Goal: Contribute content: Contribute content

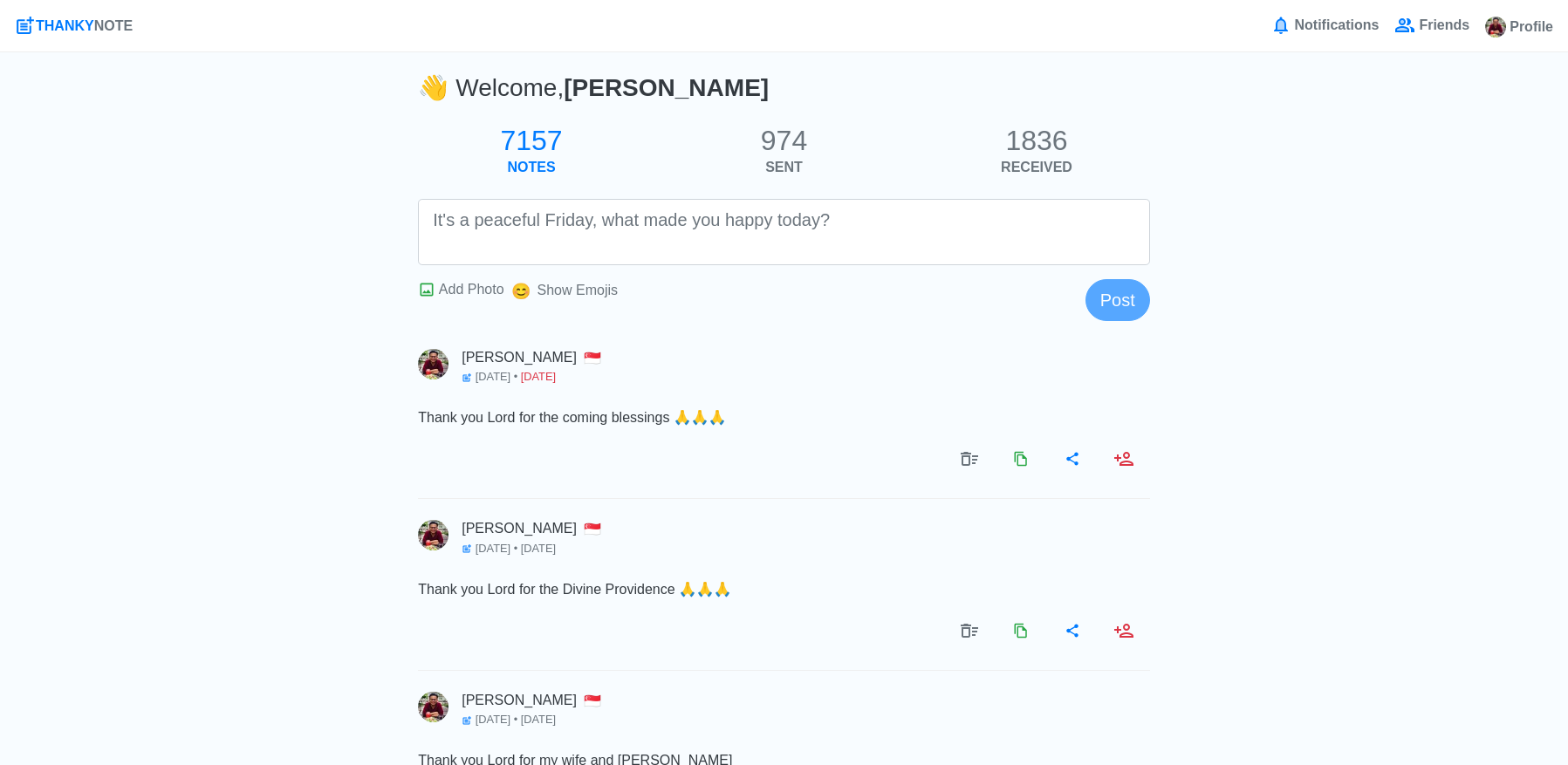
click at [740, 236] on textarea at bounding box center [784, 232] width 732 height 67
type textarea "Thank you Lord for everything."
click at [1124, 307] on button "Post" at bounding box center [1117, 300] width 65 height 42
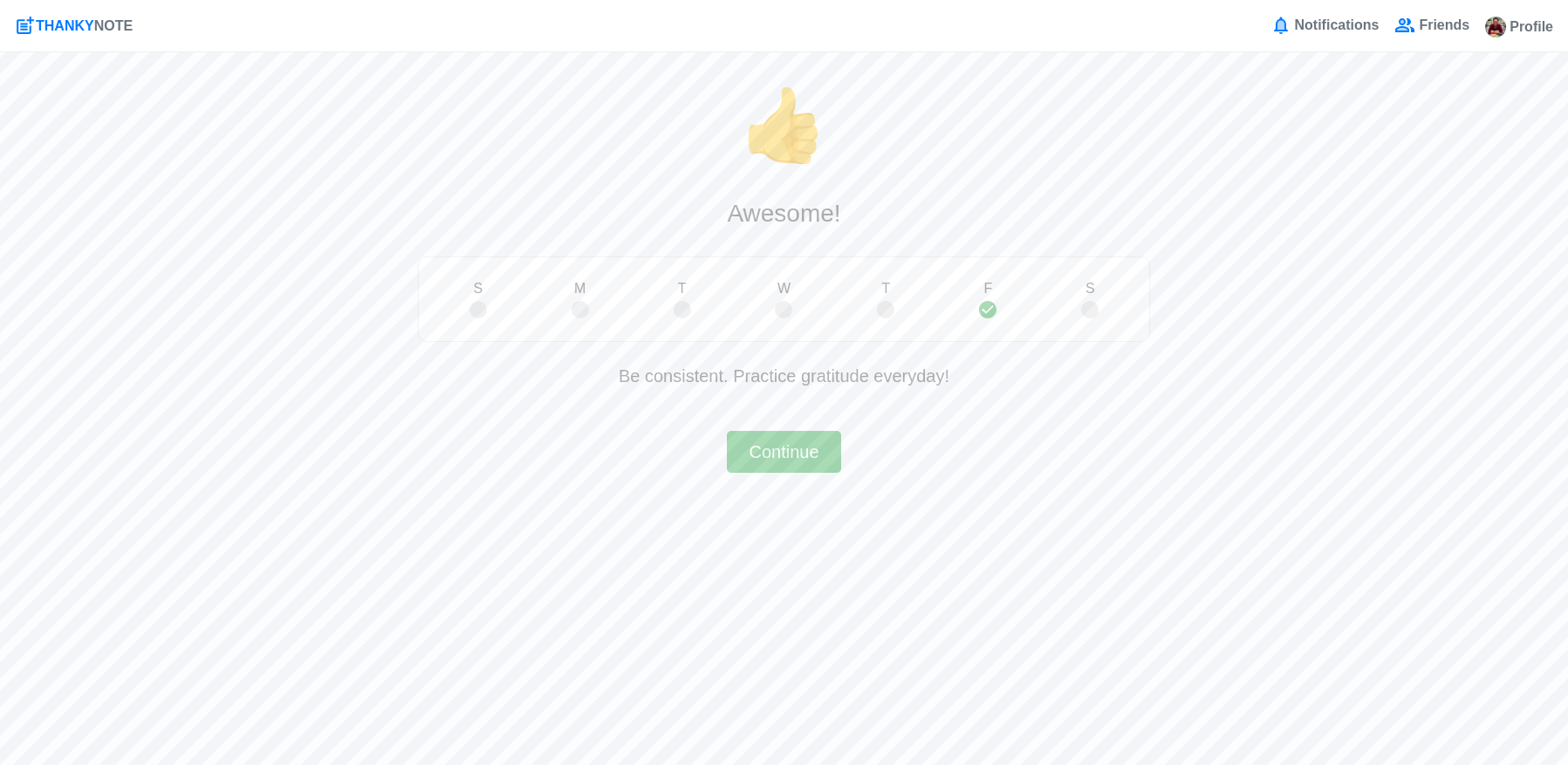
click at [939, 243] on h3 "Awesome!" at bounding box center [784, 214] width 732 height 71
click at [781, 446] on button "Continue" at bounding box center [783, 452] width 113 height 42
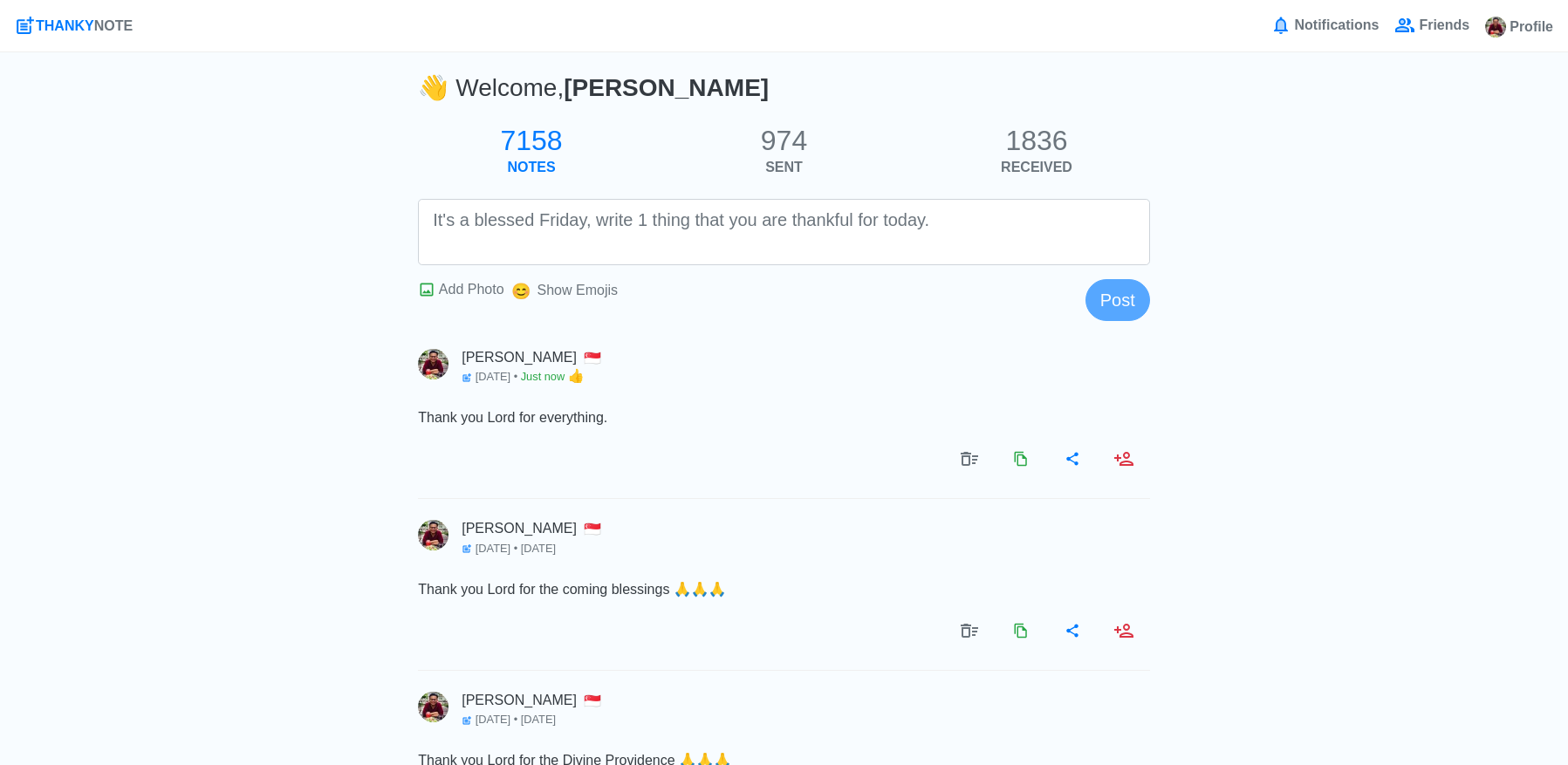
click at [799, 256] on textarea at bounding box center [784, 232] width 732 height 67
type textarea "Thank you Lord for your Divine Grace"
click at [1125, 295] on button "Post" at bounding box center [1117, 300] width 65 height 42
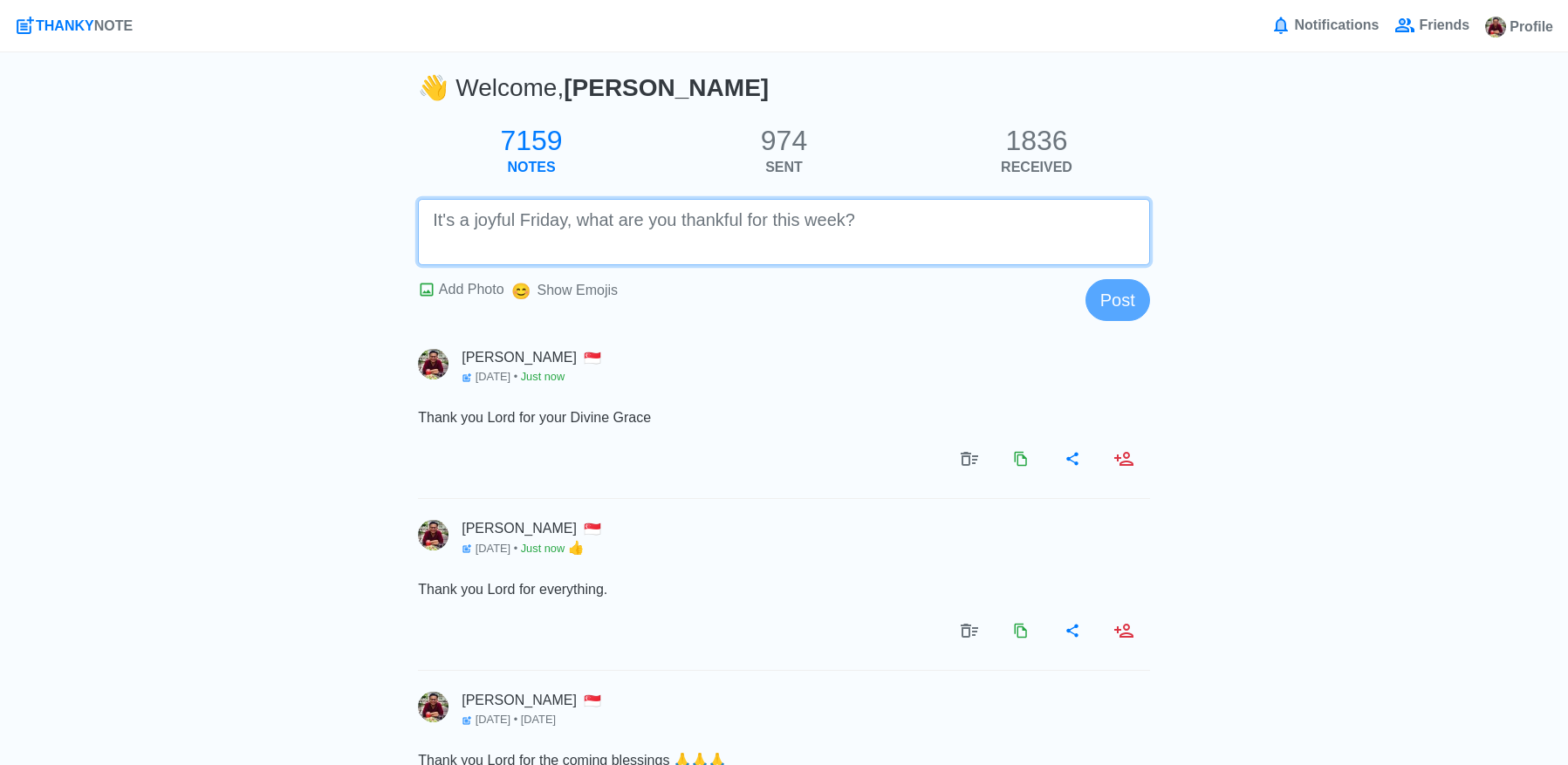
click at [1130, 265] on textarea at bounding box center [784, 232] width 732 height 67
type textarea "Thank you Lord for taking care of Baby [PERSON_NAME]."
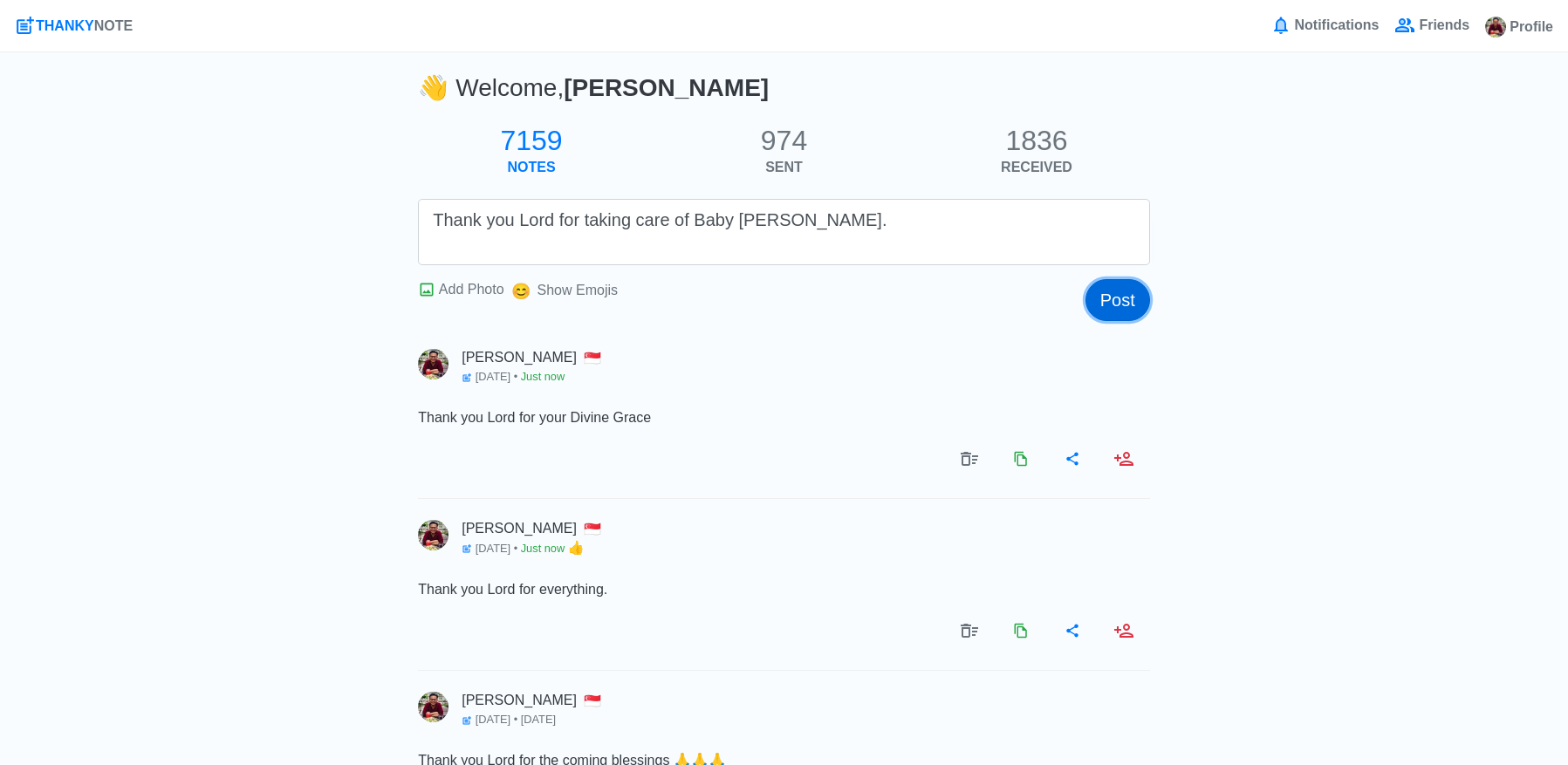
click at [1123, 302] on button "Post" at bounding box center [1117, 300] width 65 height 42
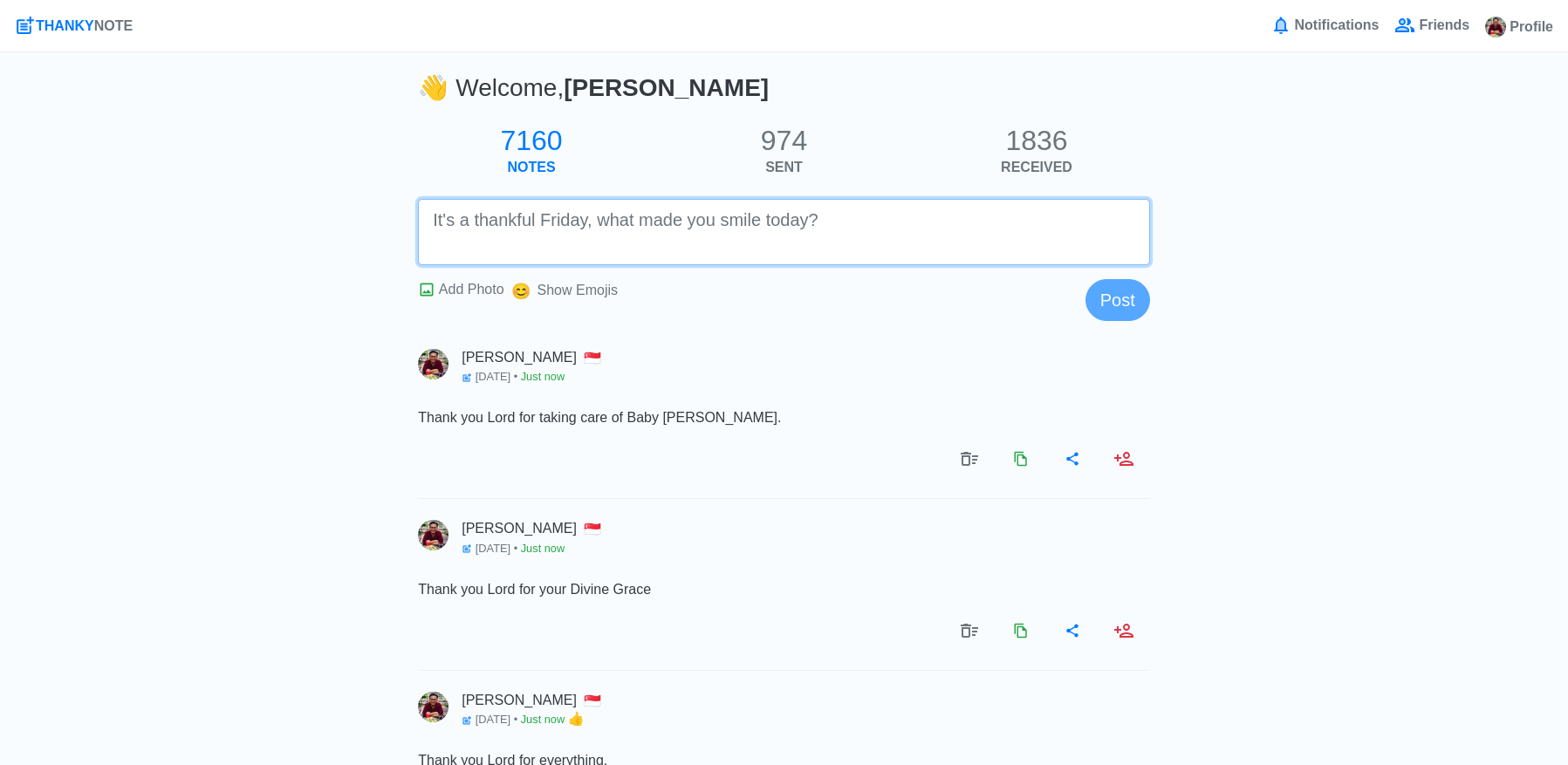
click at [1106, 233] on textarea at bounding box center [784, 232] width 732 height 67
type textarea "Thank you Lord for taking care of my wife."
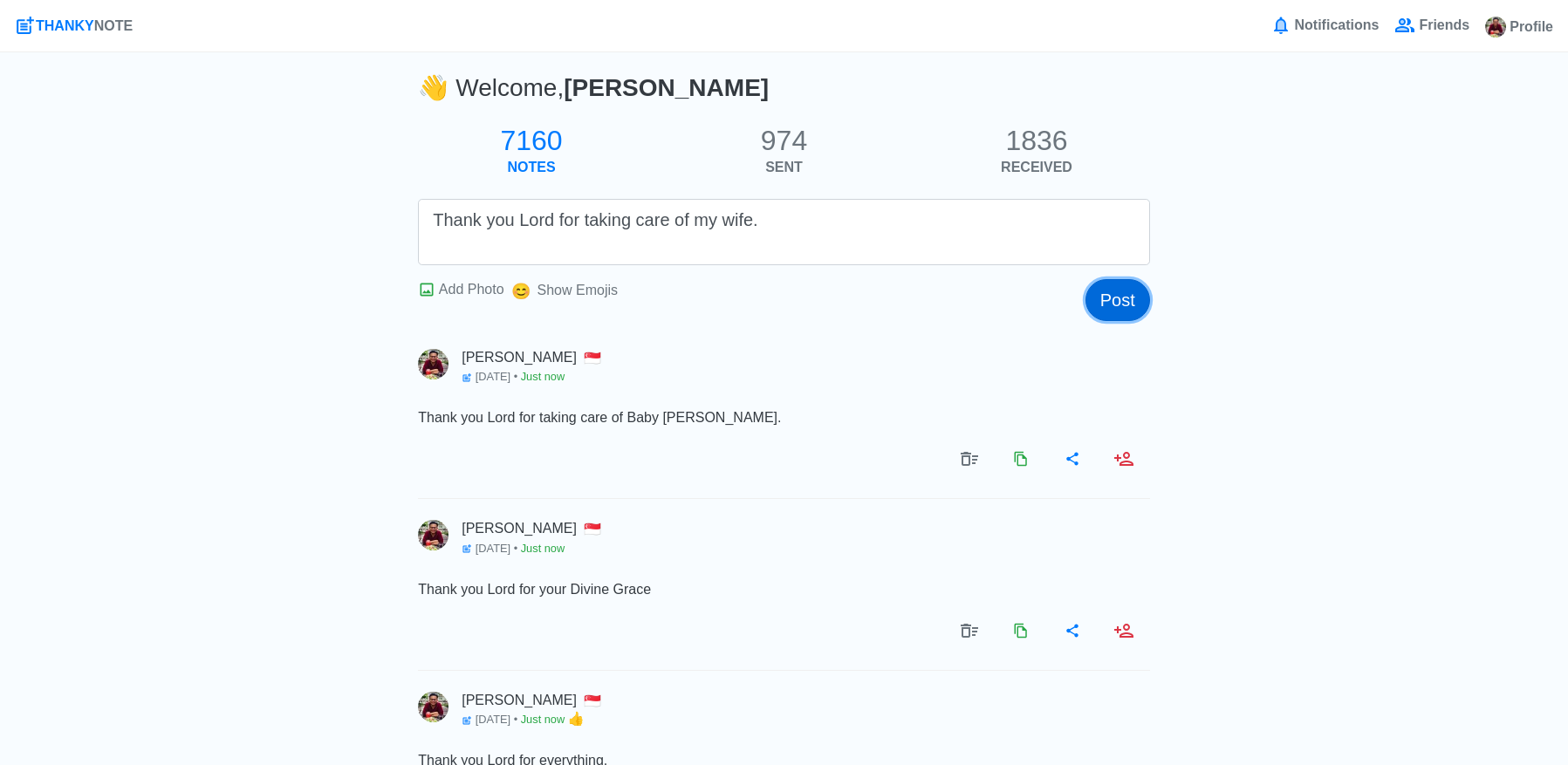
click at [1124, 299] on button "Post" at bounding box center [1117, 300] width 65 height 42
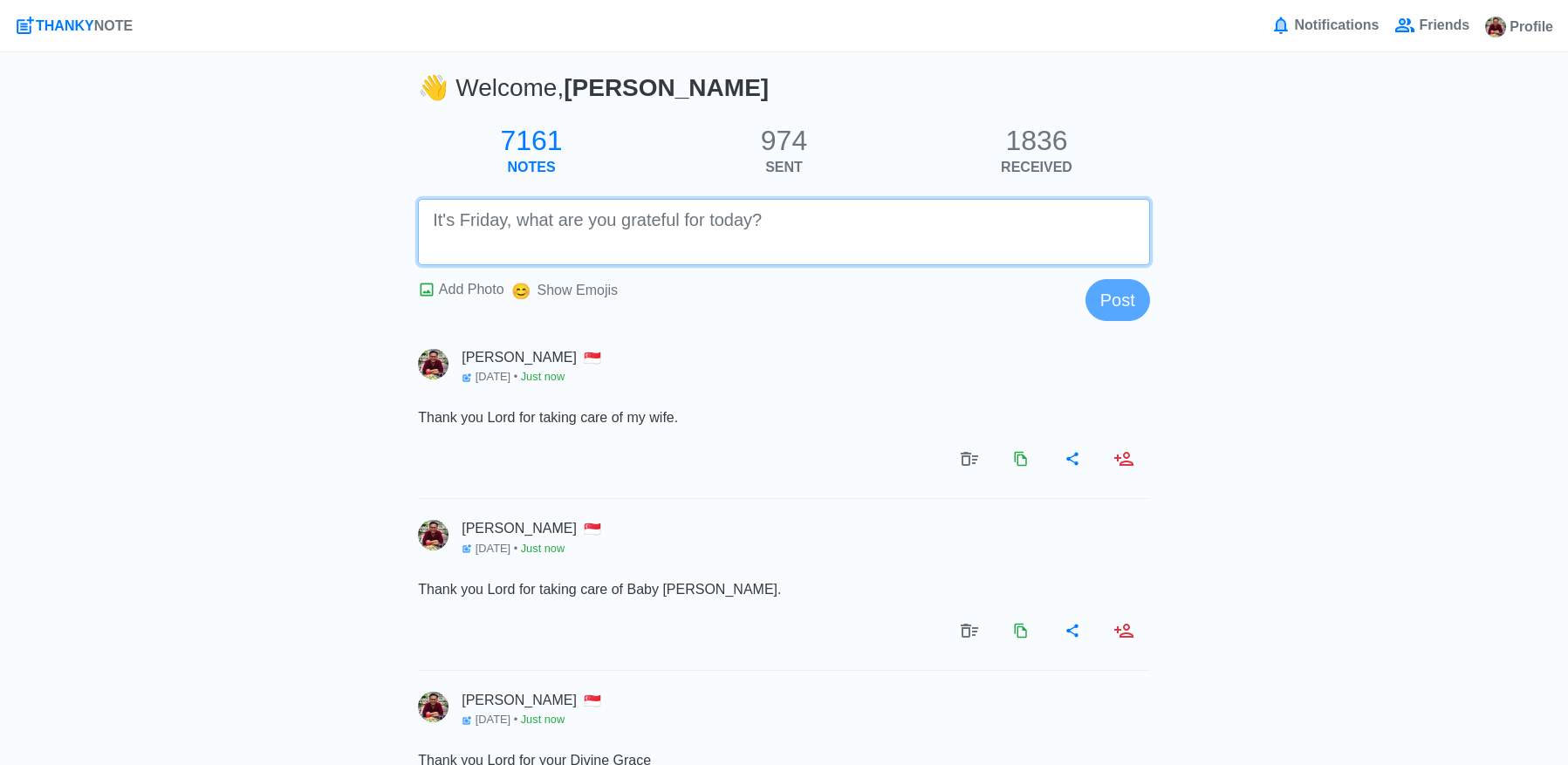
click at [1051, 236] on textarea at bounding box center [784, 232] width 732 height 67
type textarea "Thank you Lord for everything."
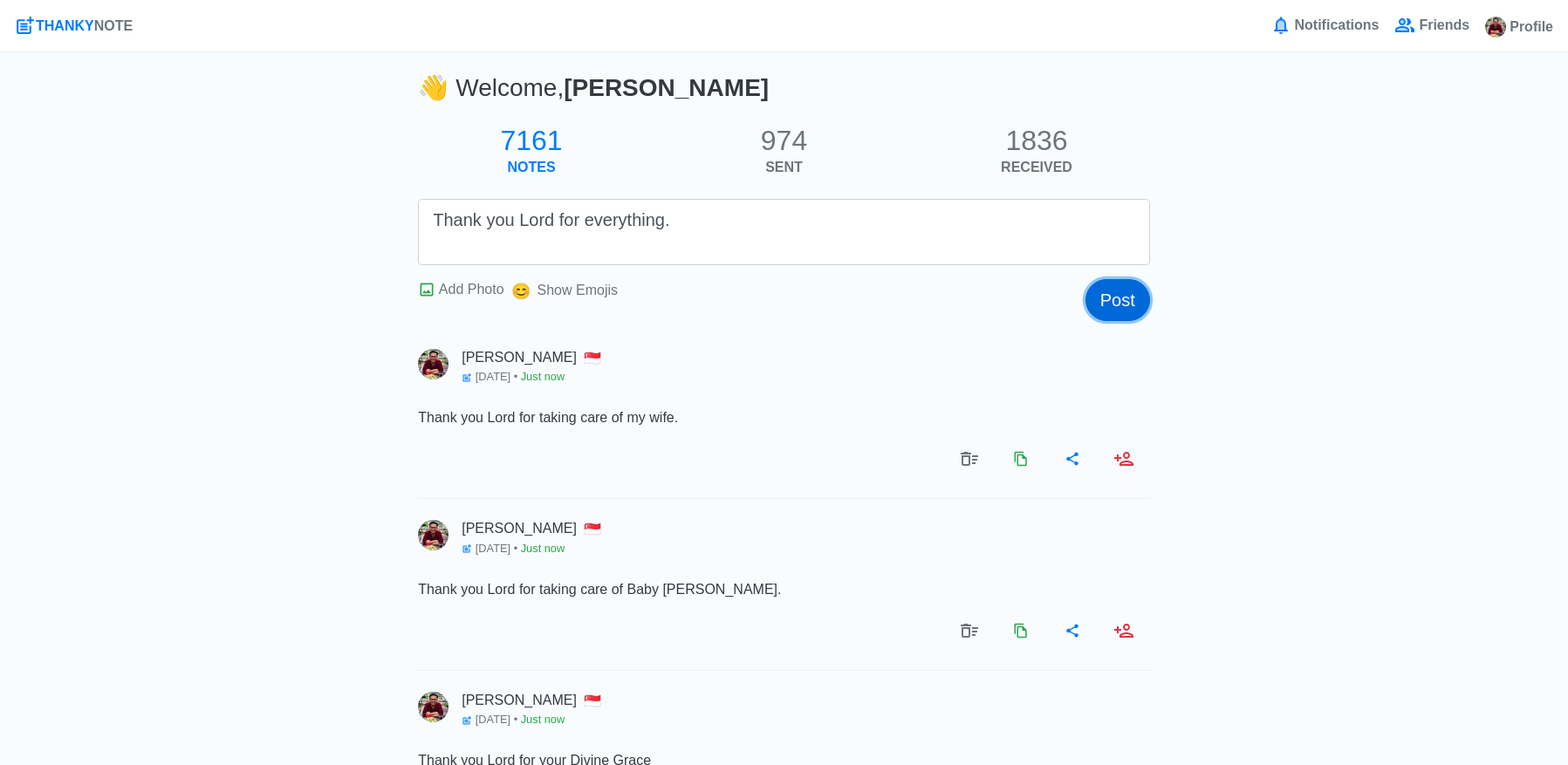
drag, startPoint x: 1140, startPoint y: 309, endPoint x: 1040, endPoint y: 272, distance: 106.6
click at [1140, 309] on button "Post" at bounding box center [1117, 300] width 65 height 42
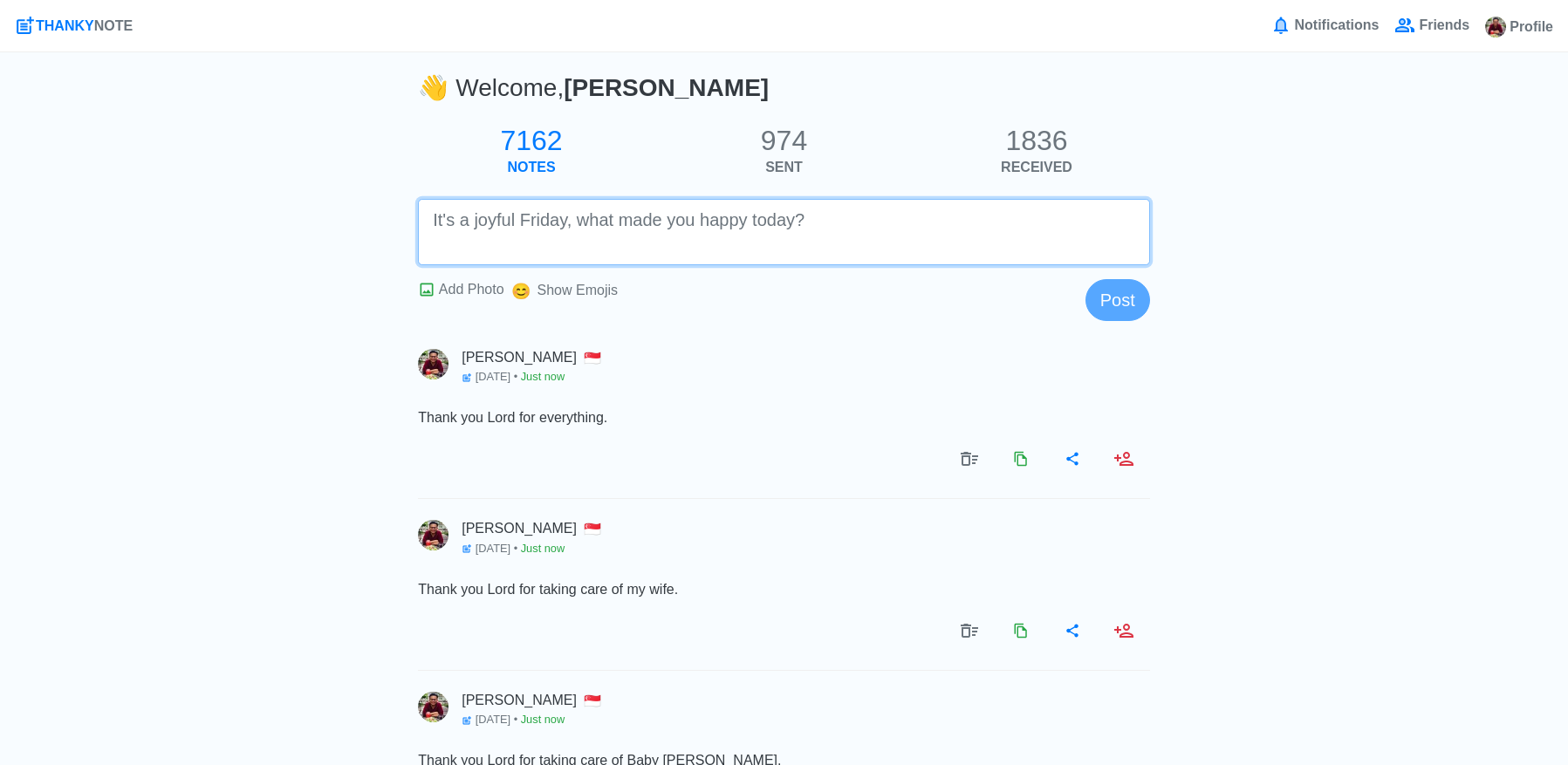
click at [1011, 240] on textarea at bounding box center [784, 232] width 732 height 67
type textarea "Thank you Lord for the coming graces."
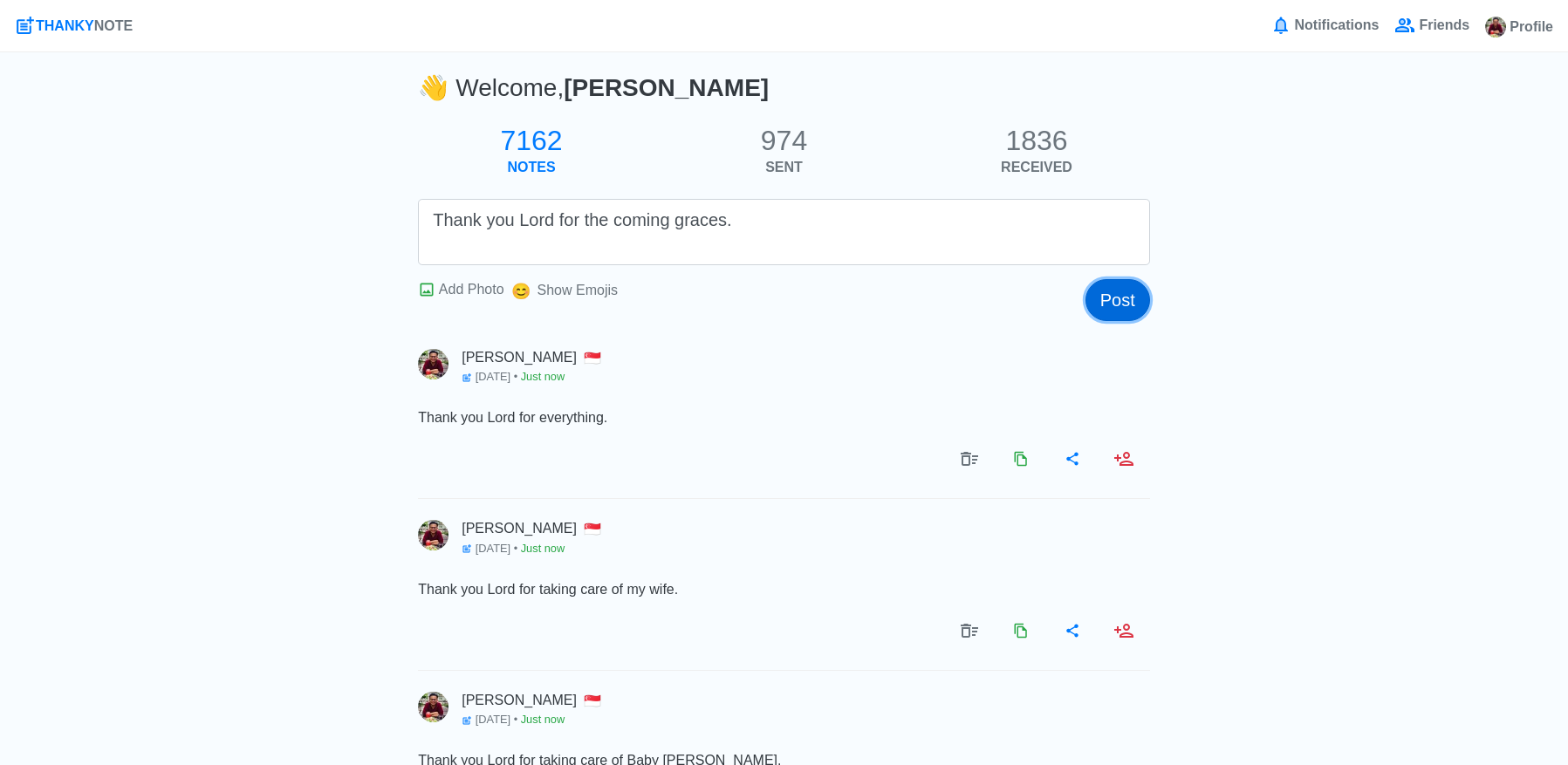
click at [1141, 309] on button "Post" at bounding box center [1117, 300] width 65 height 42
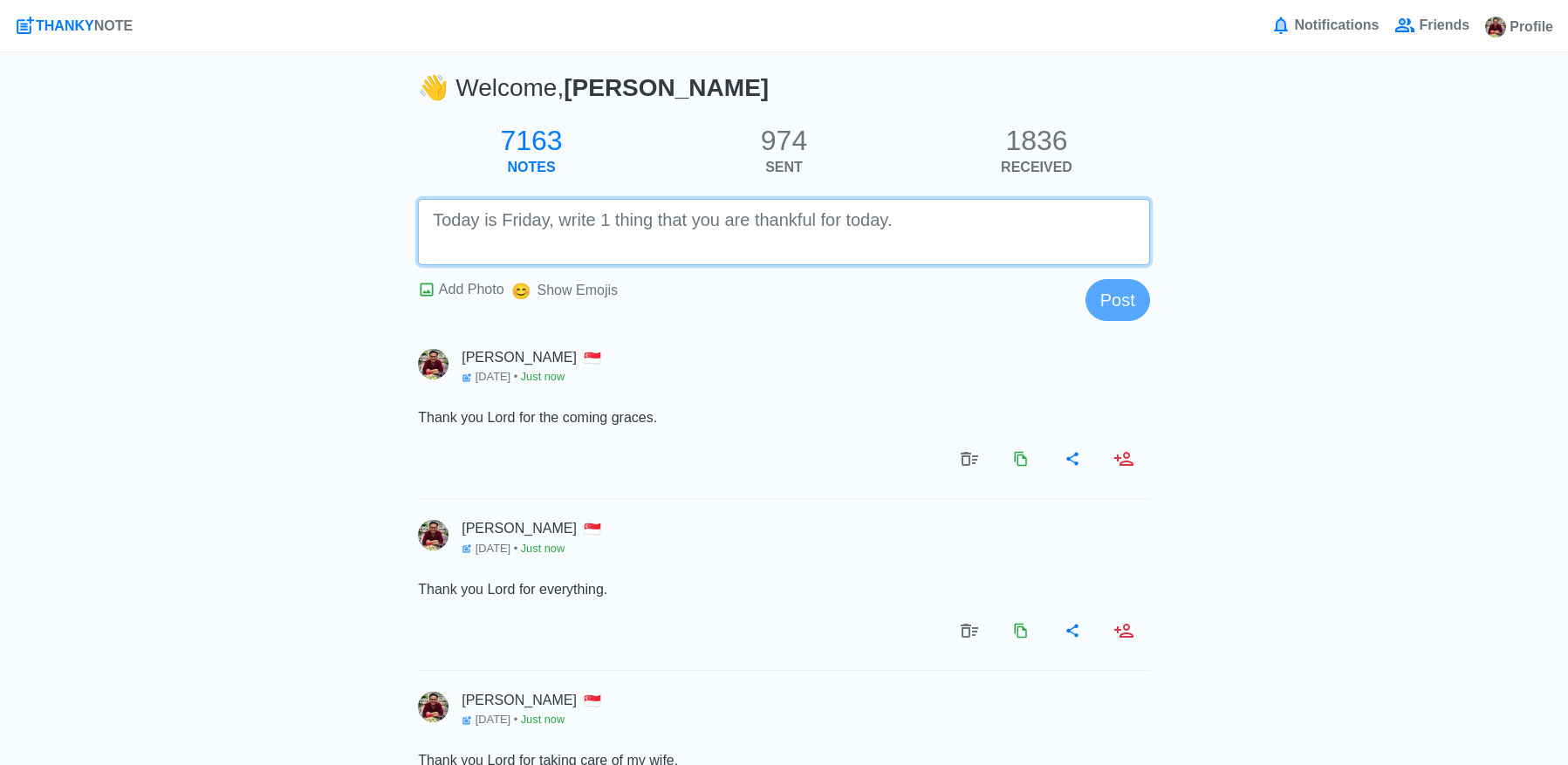
click at [1145, 249] on textarea at bounding box center [784, 232] width 732 height 67
type textarea "Thank you Lord for taking care of my parents."
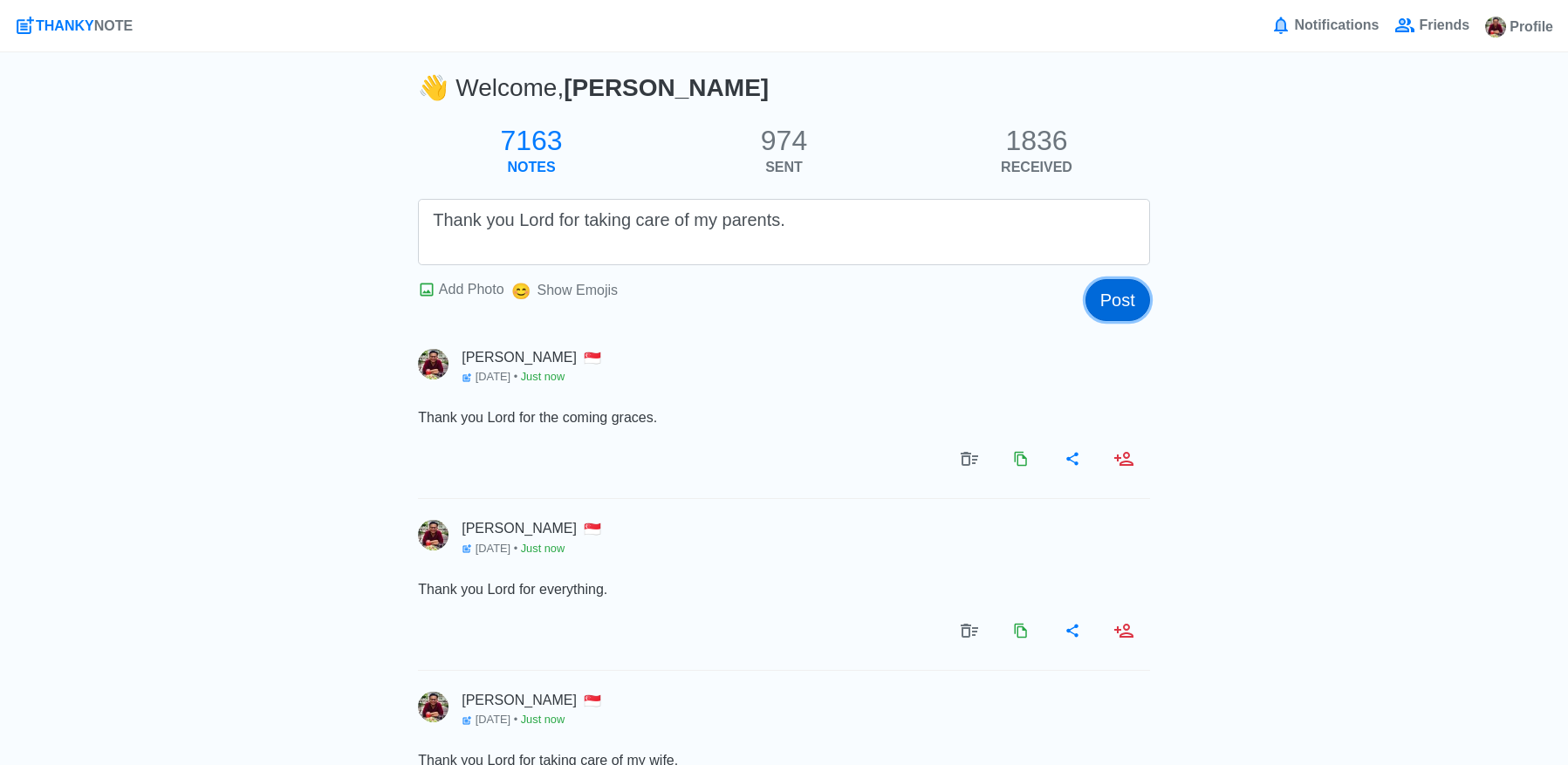
click at [1137, 307] on button "Post" at bounding box center [1117, 300] width 65 height 42
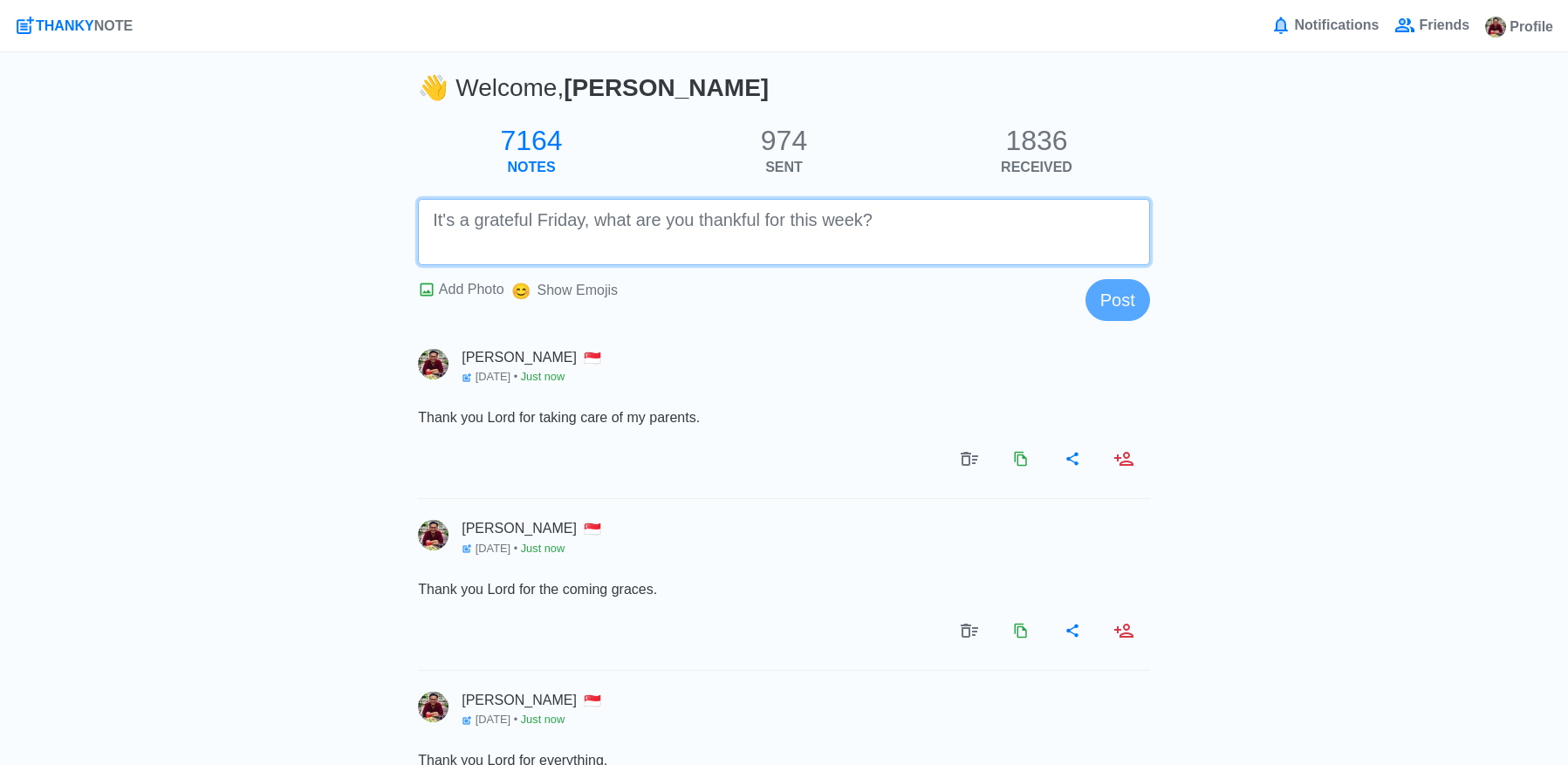
click at [1127, 247] on textarea at bounding box center [784, 232] width 732 height 67
type textarea "Thank you Lord for taking care of my in-laws."
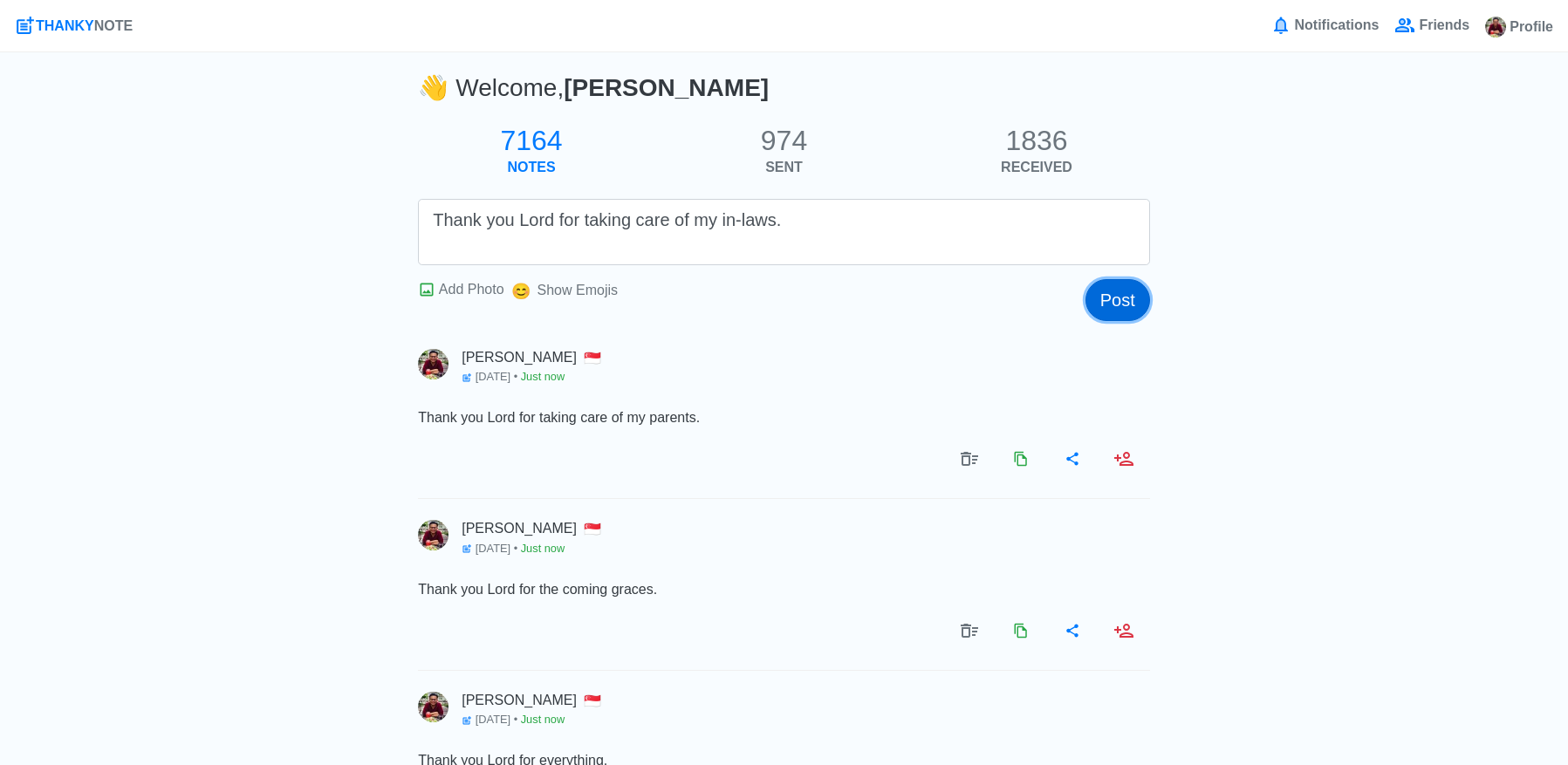
click at [1141, 306] on button "Post" at bounding box center [1117, 300] width 65 height 42
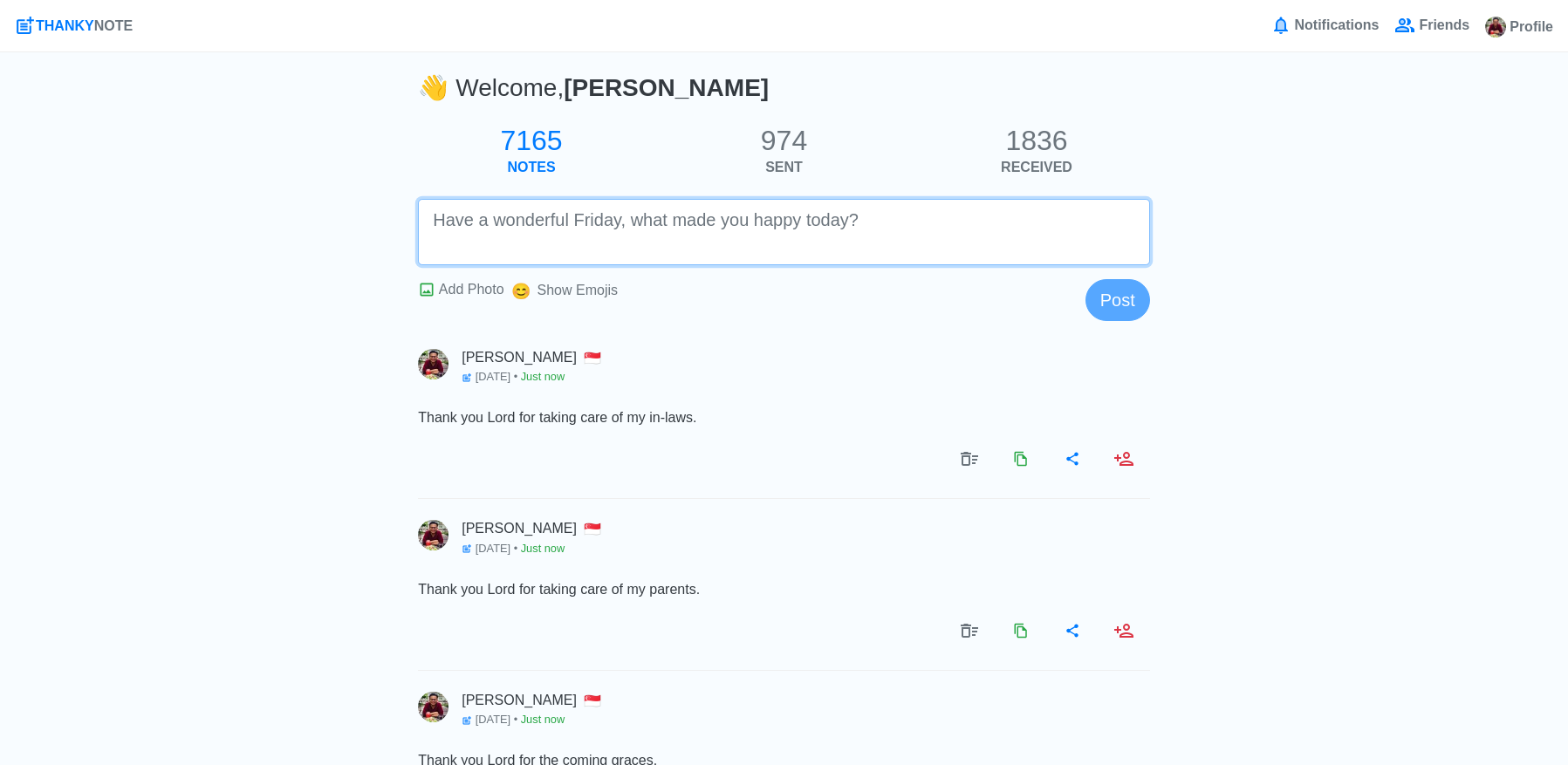
click at [1051, 246] on textarea at bounding box center [784, 232] width 732 height 67
type textarea "Thank you Lord for the bountiful blessings to come."
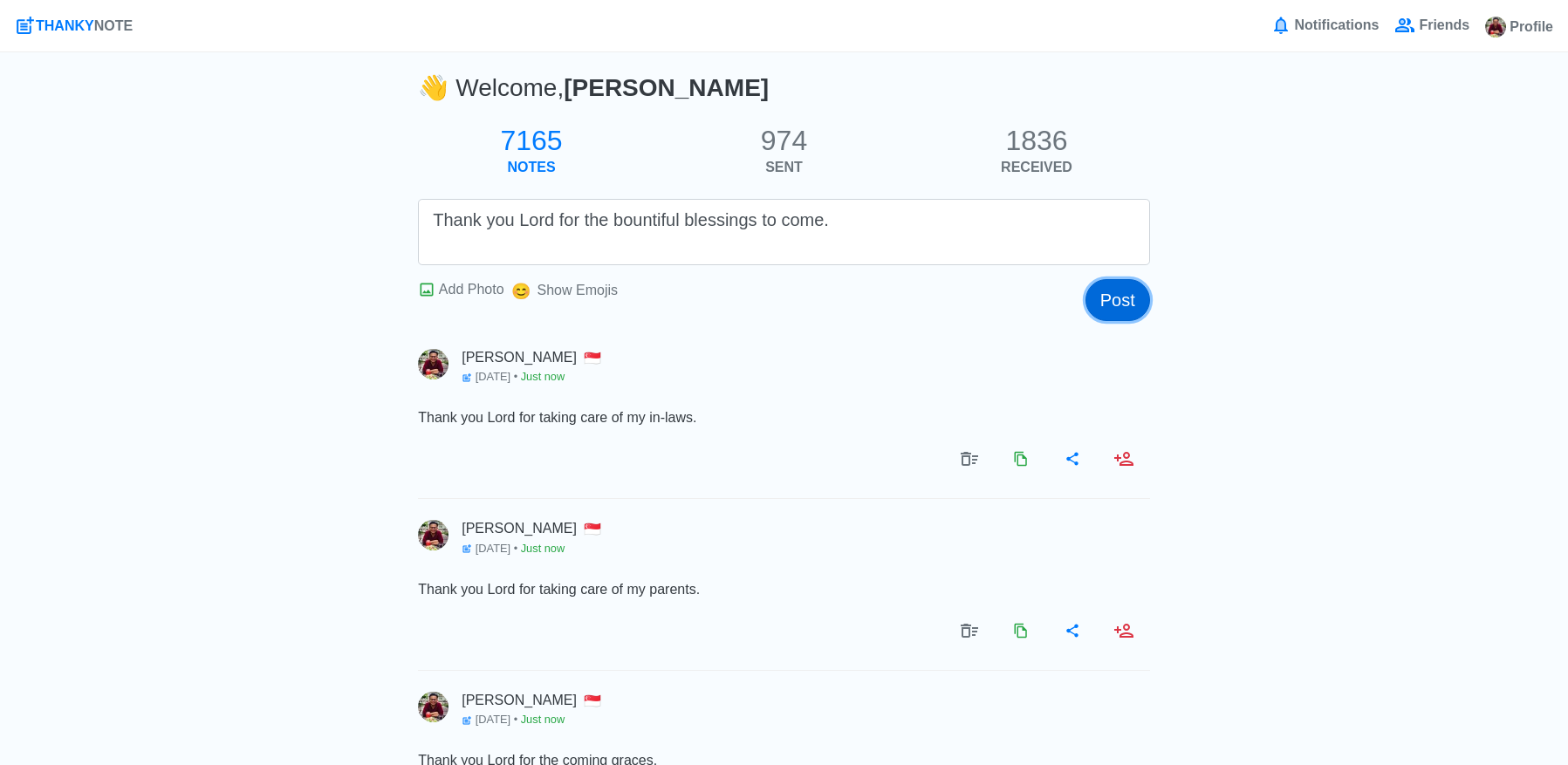
click at [1131, 290] on button "Post" at bounding box center [1117, 300] width 65 height 42
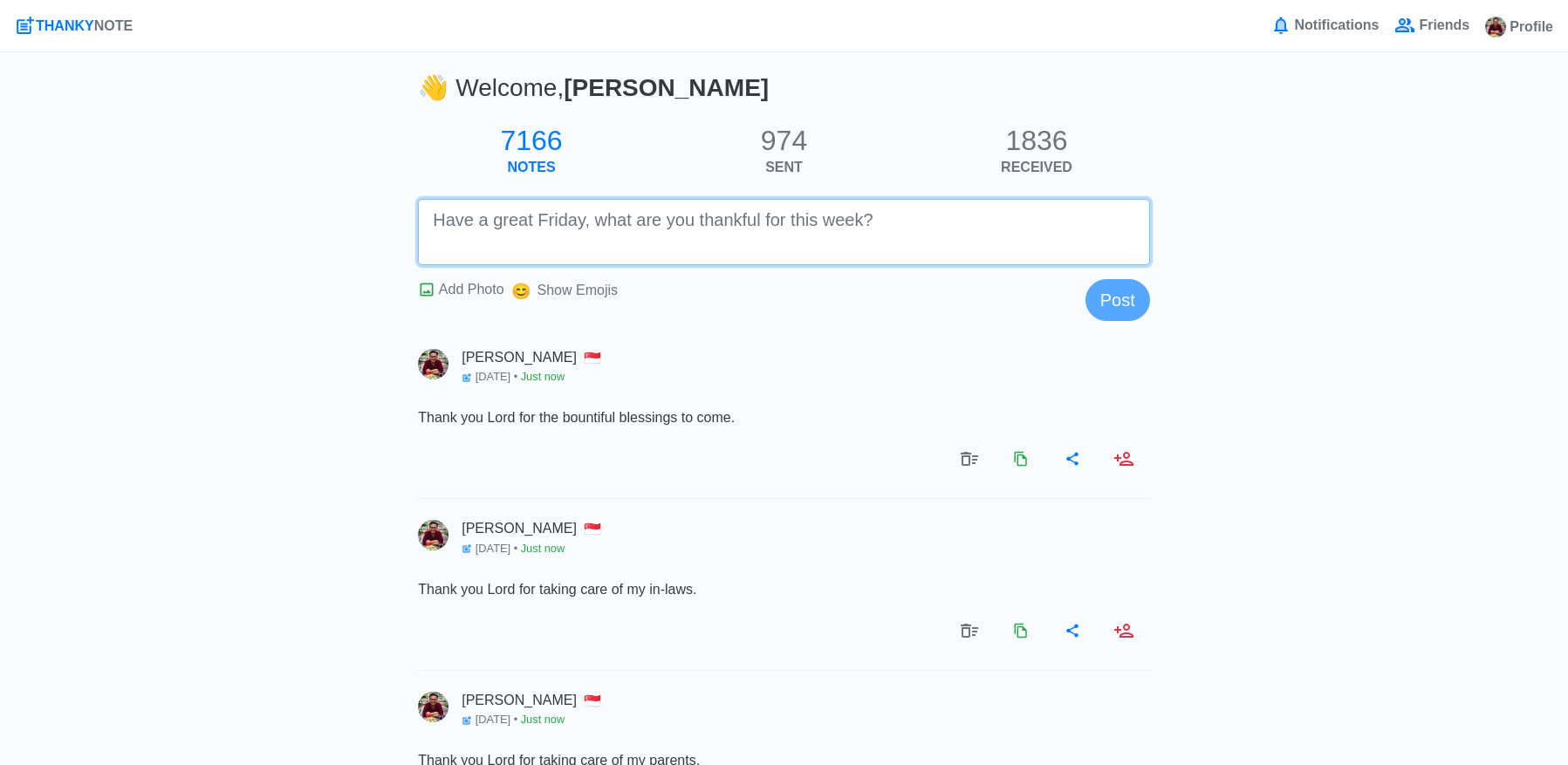
click at [1061, 236] on textarea at bounding box center [784, 232] width 732 height 67
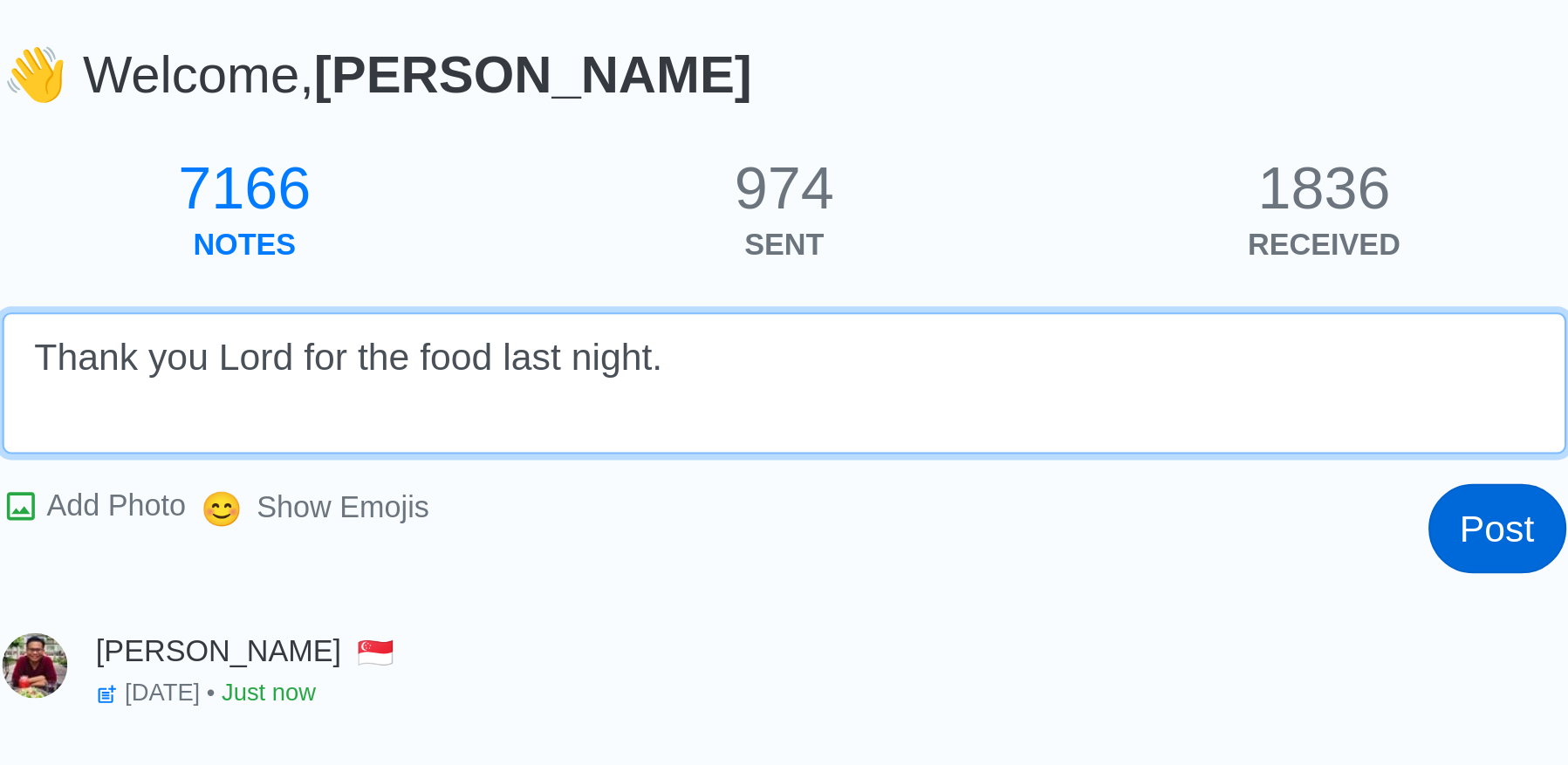
type textarea "Thank you Lord for the food last night."
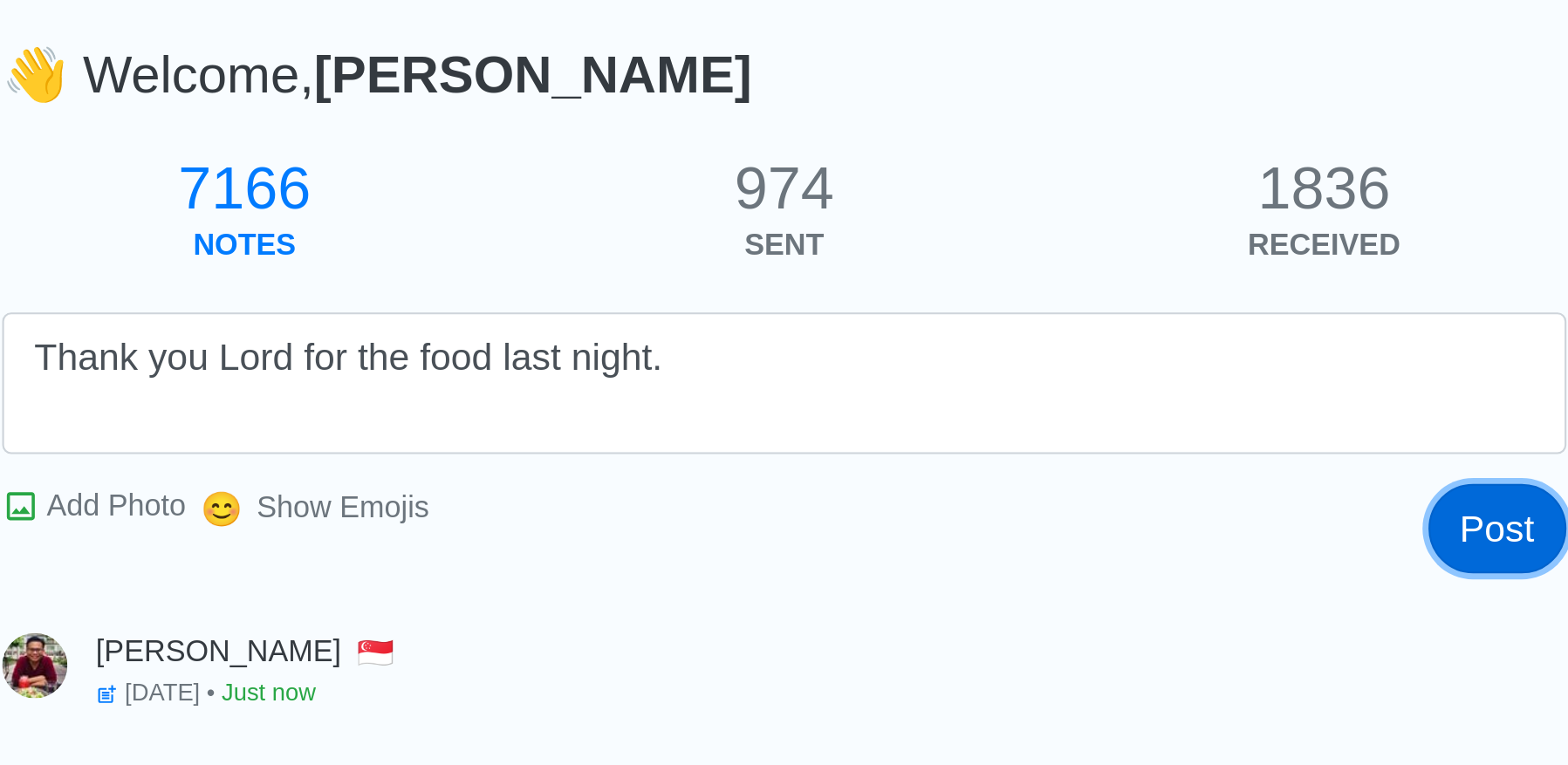
click at [1101, 302] on button "Post" at bounding box center [1117, 300] width 65 height 42
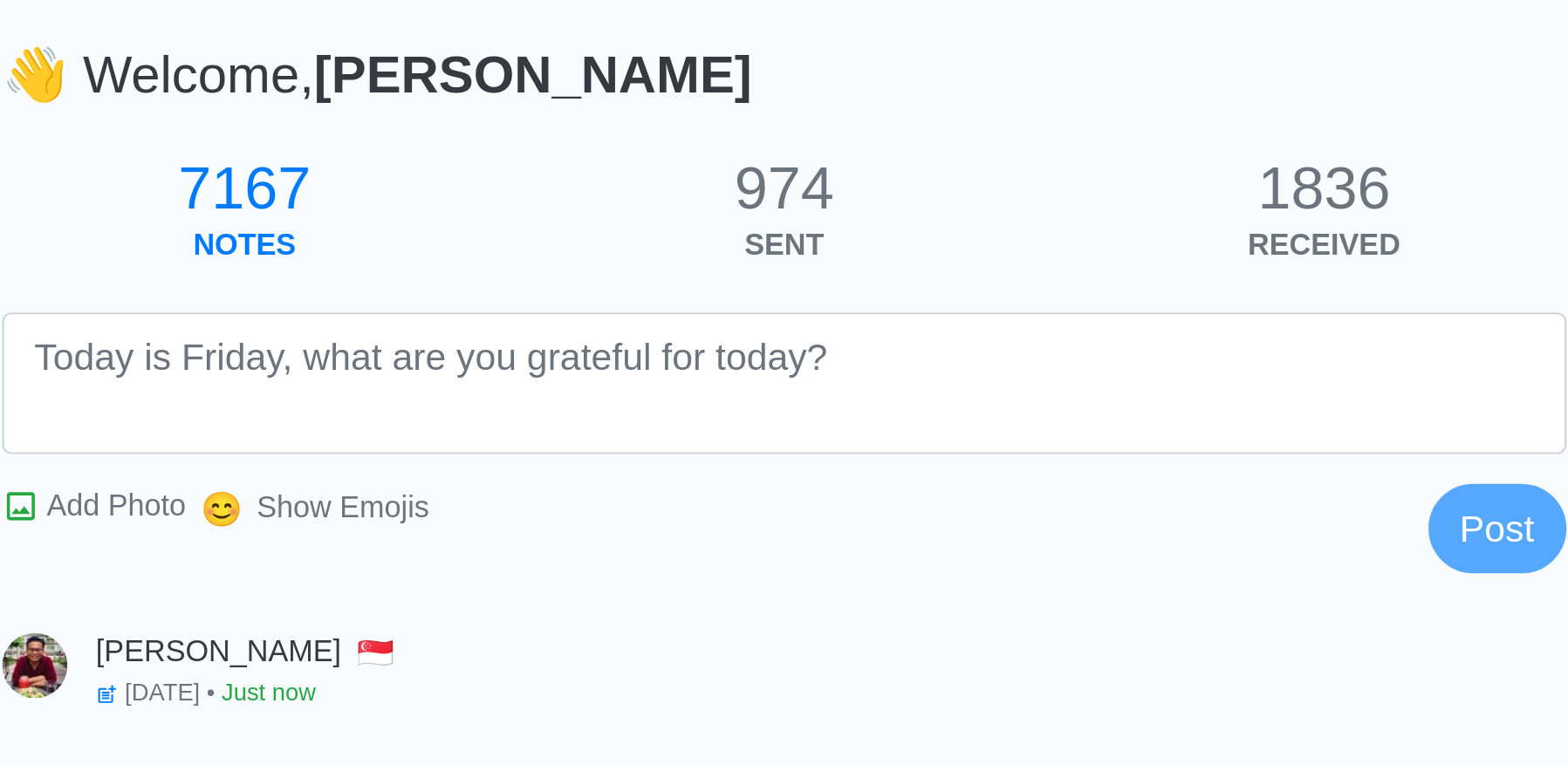
click at [901, 317] on div at bounding box center [784, 304] width 732 height 35
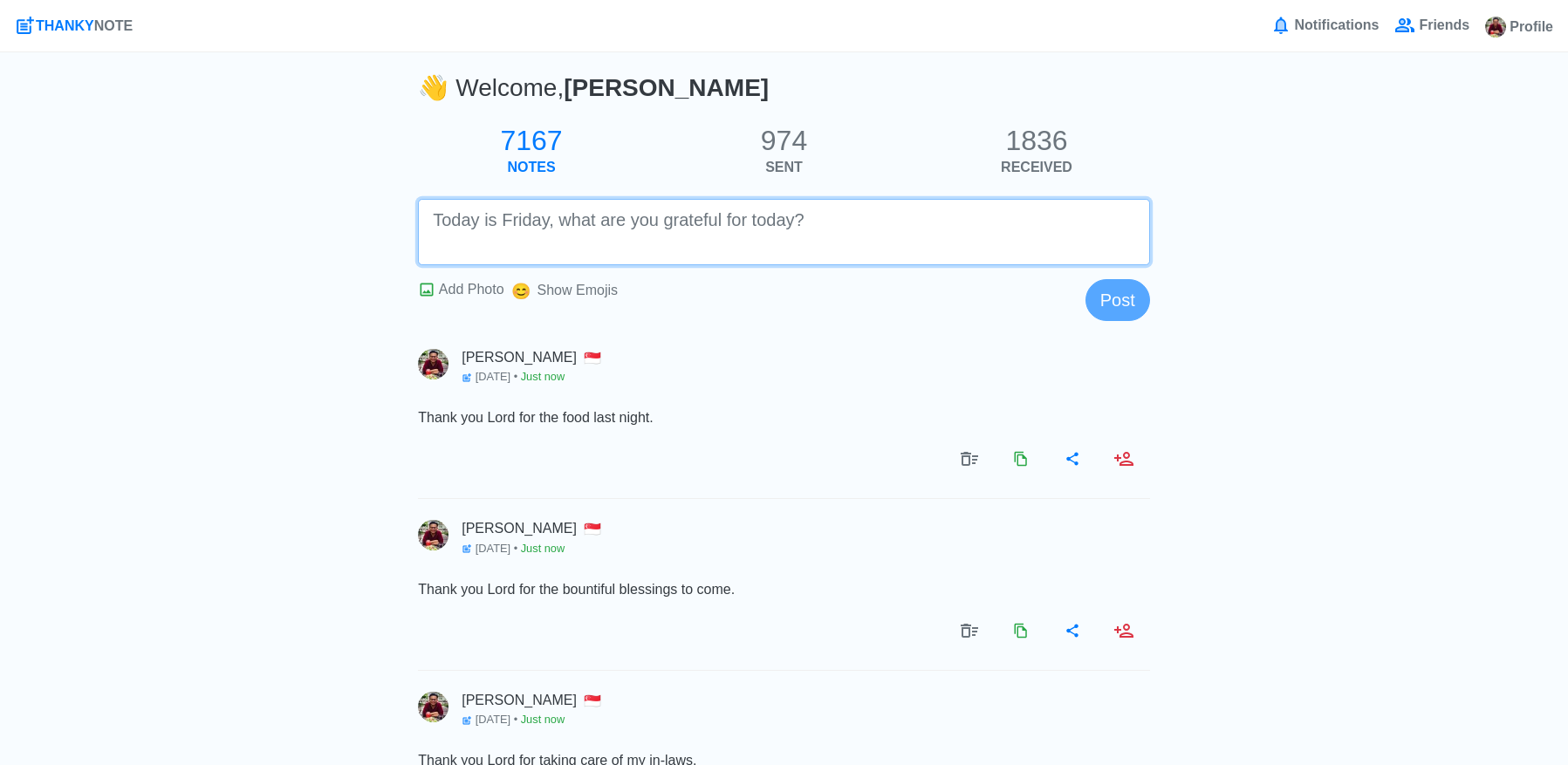
click at [910, 226] on textarea at bounding box center [784, 232] width 732 height 67
type textarea "Thank you Lord that I got some viral tweets."
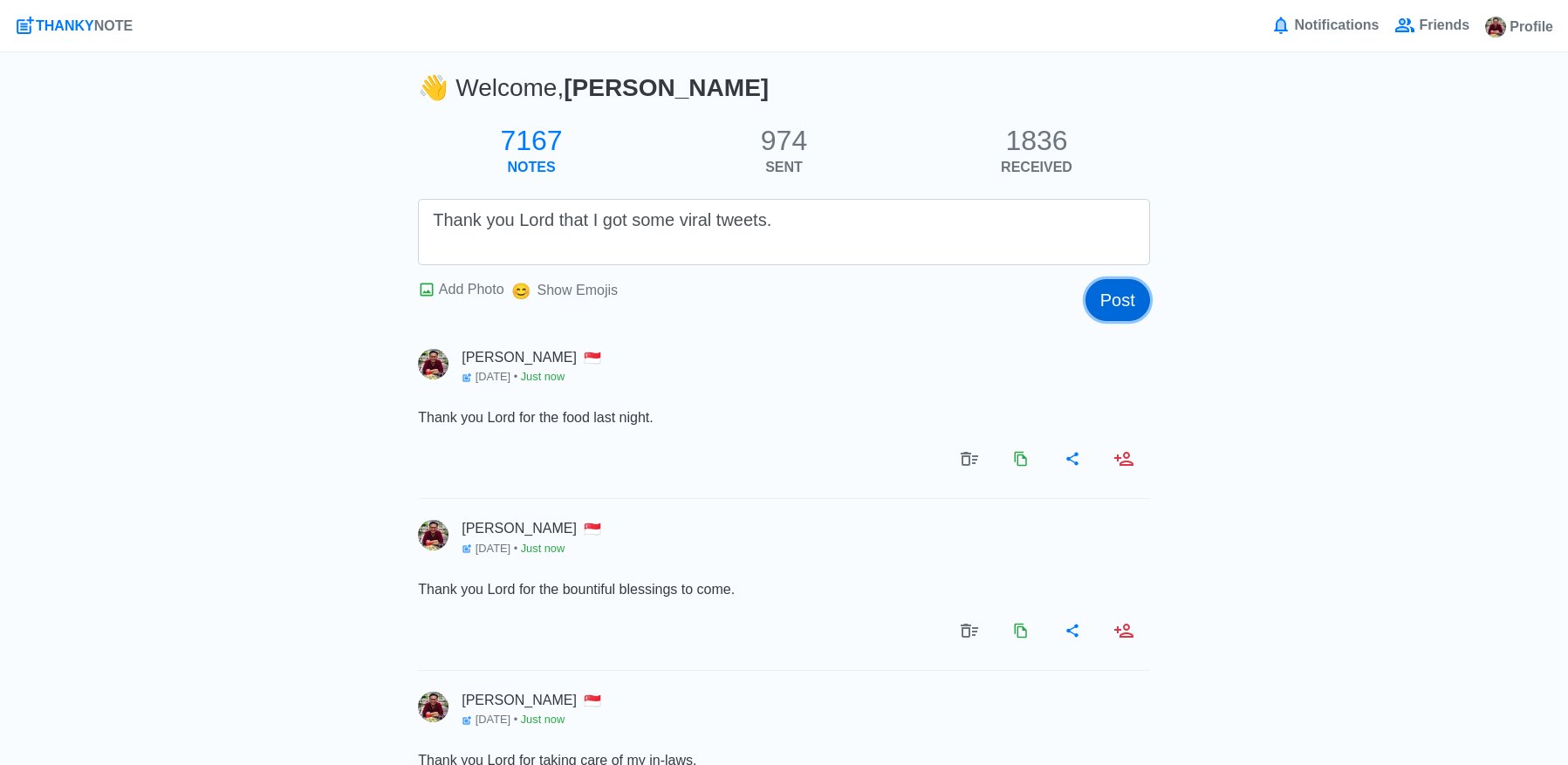
click at [1122, 297] on button "Post" at bounding box center [1117, 300] width 65 height 42
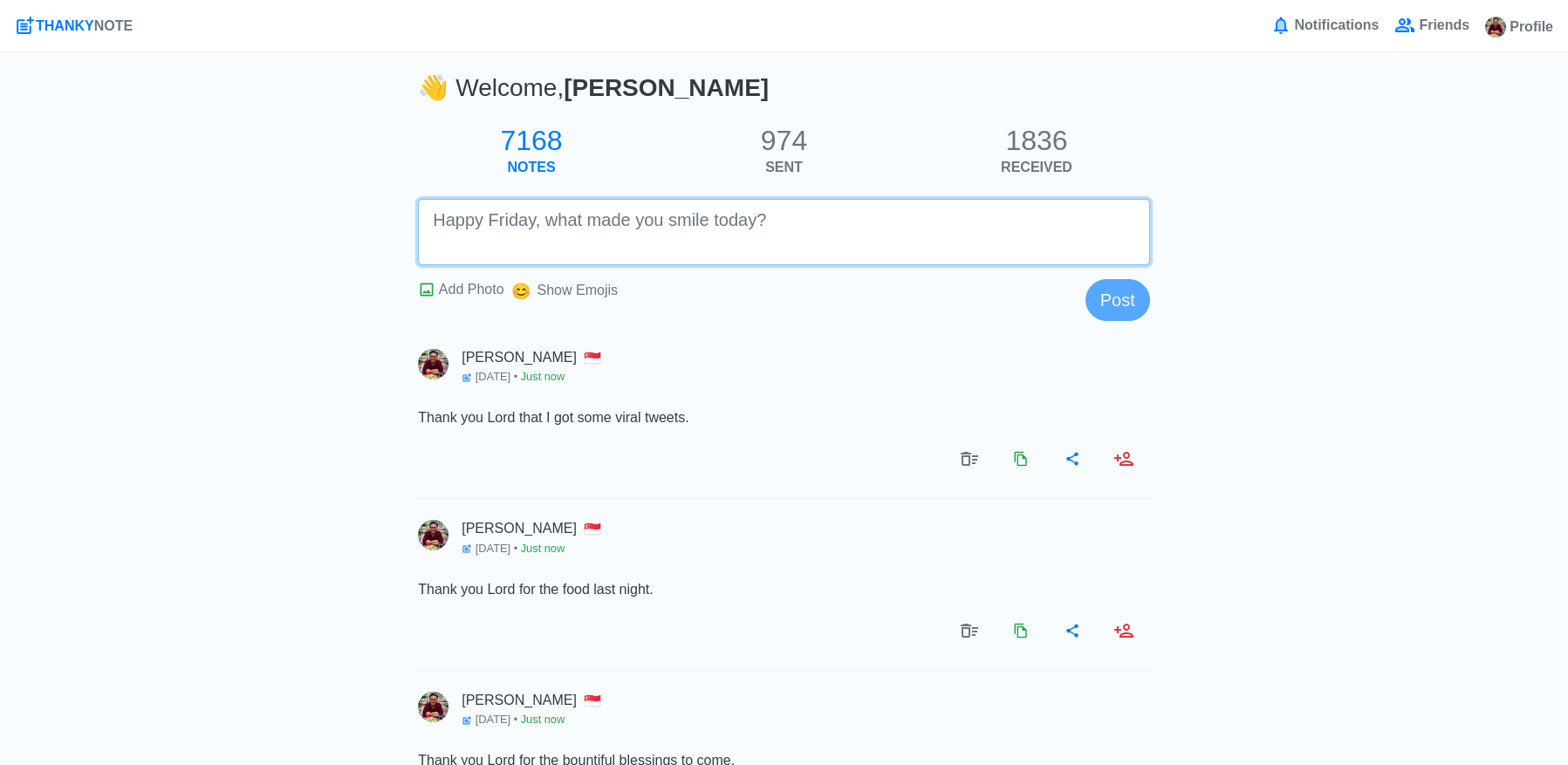
click at [962, 246] on textarea at bounding box center [784, 232] width 732 height 67
type textarea "Thank you Lord for the food you provided for us."
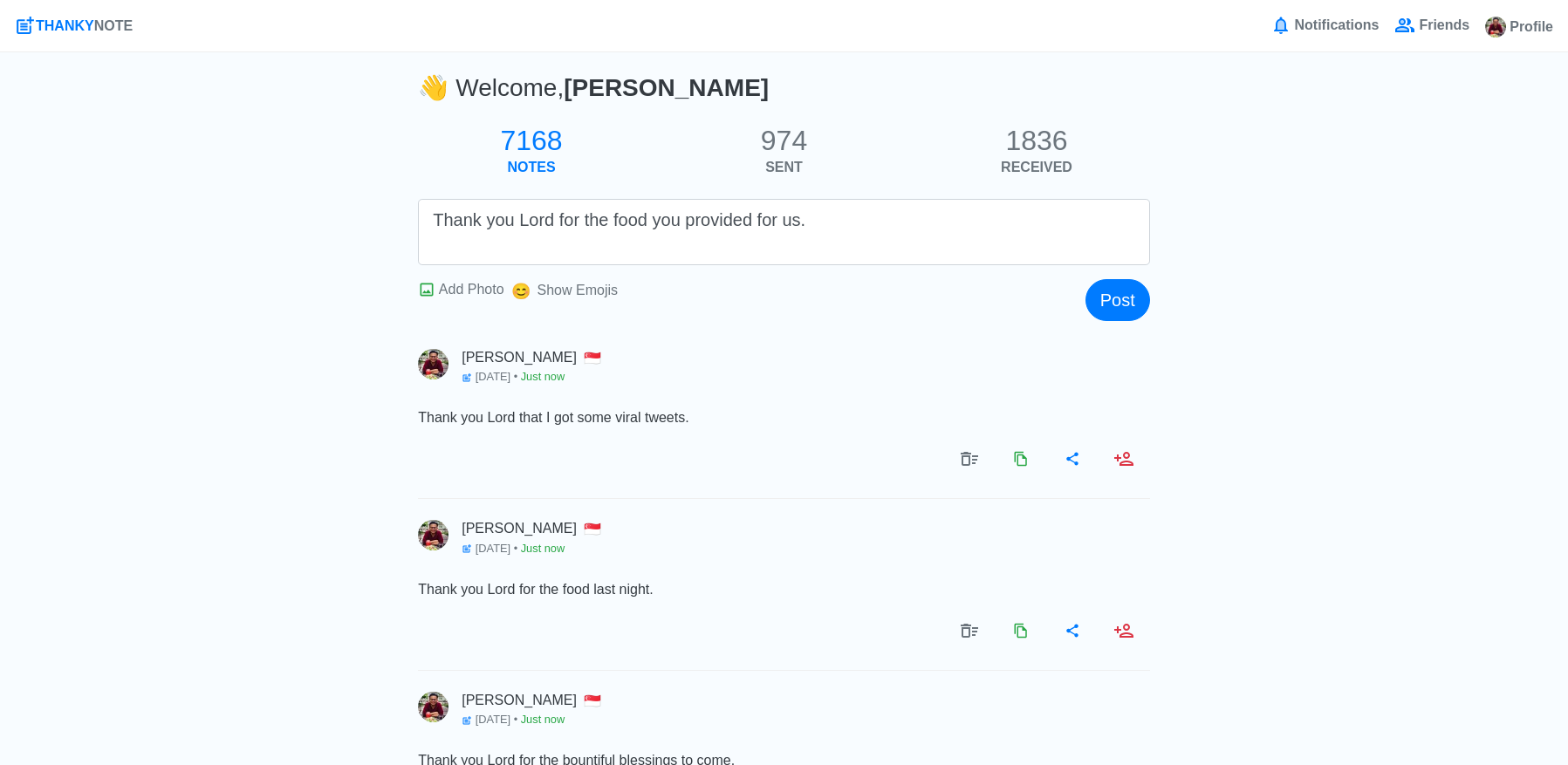
click at [1124, 309] on button "Post" at bounding box center [1117, 300] width 65 height 42
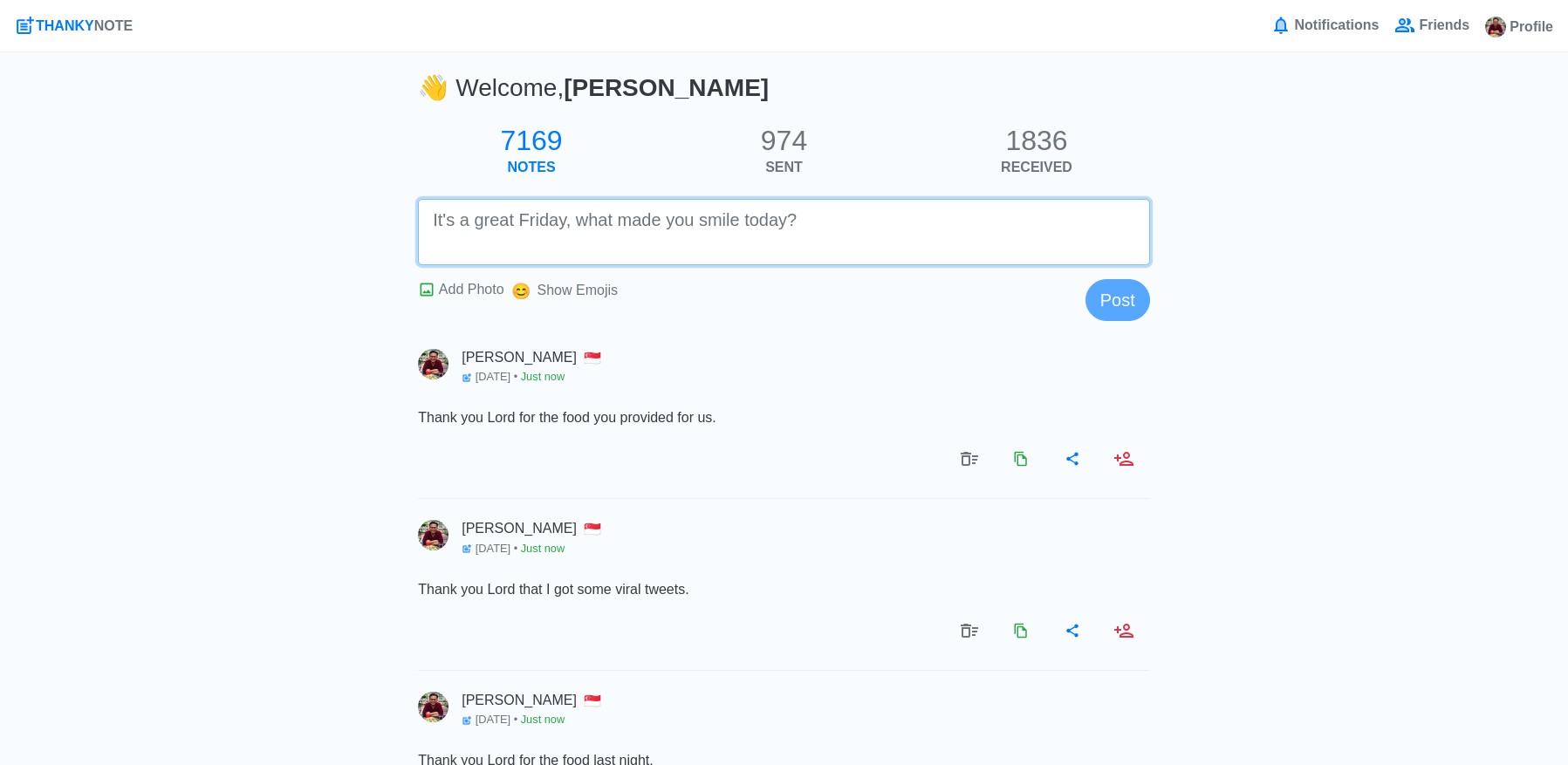
click at [946, 201] on textarea at bounding box center [784, 232] width 732 height 67
type textarea "Thank you Lord for [PERSON_NAME]. It has helped me gain more confidence and spe…"
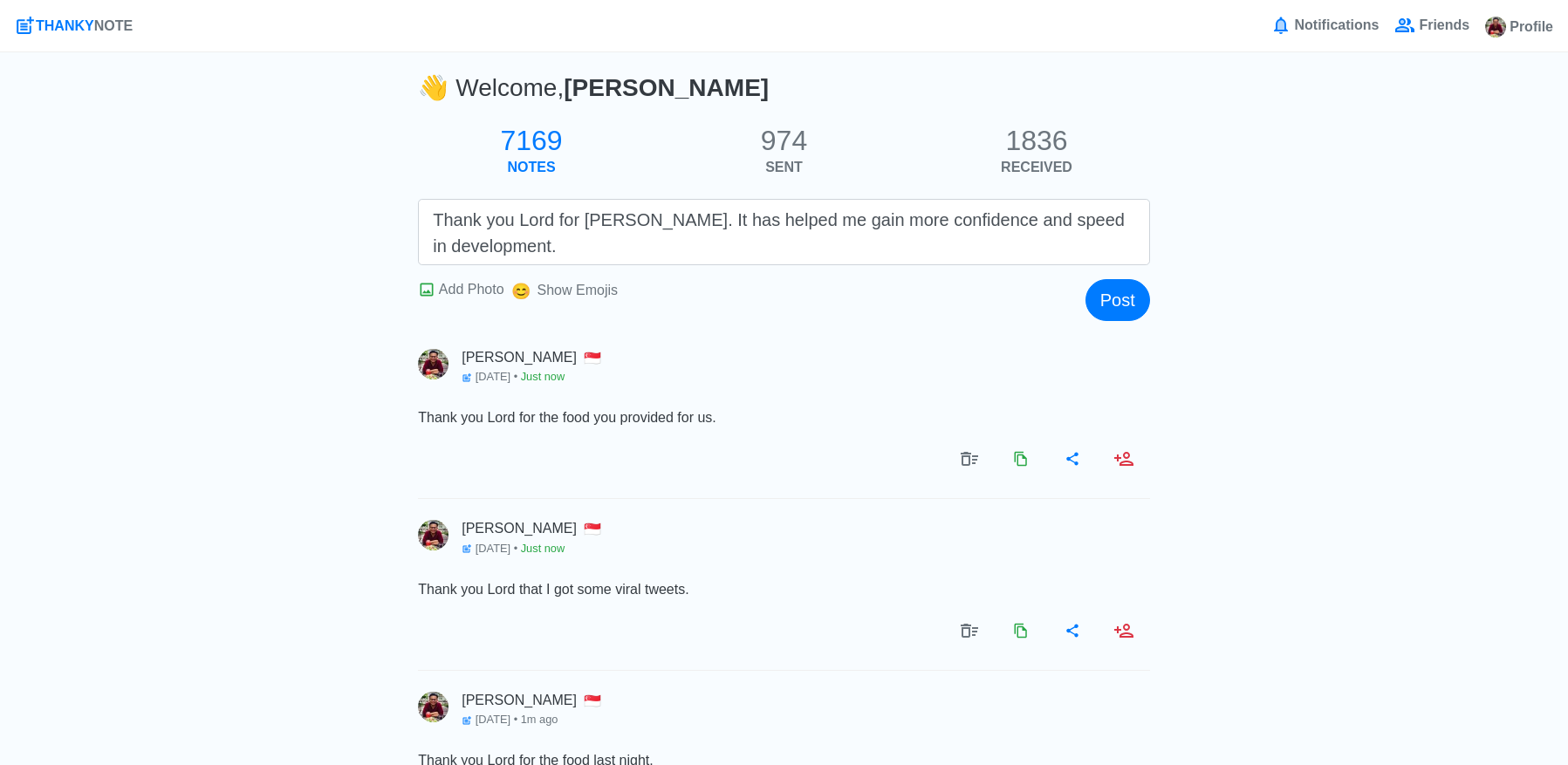
click at [1087, 289] on div "Post" at bounding box center [1117, 300] width 65 height 42
click at [1092, 289] on button "Post" at bounding box center [1117, 300] width 65 height 42
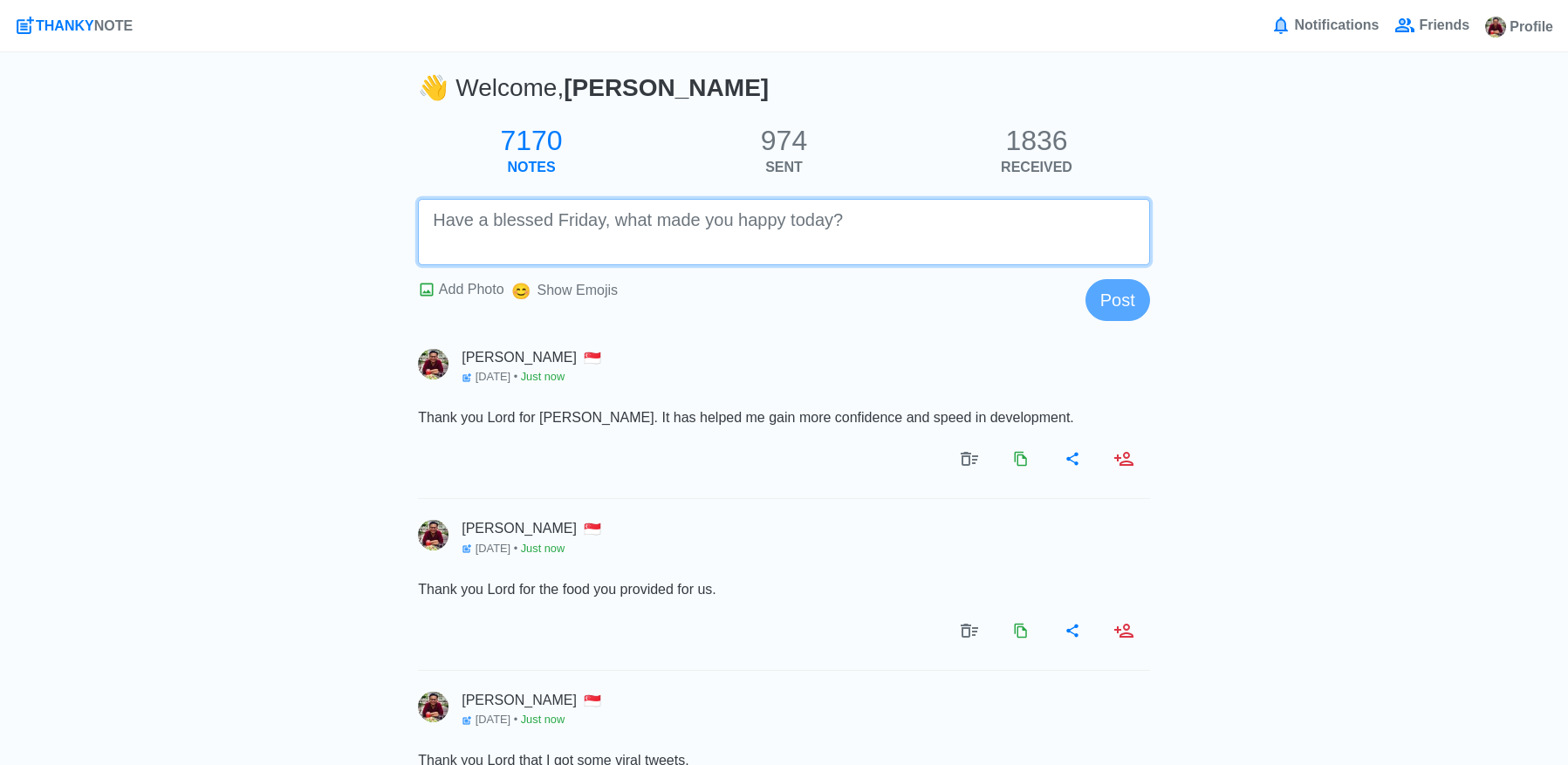
click at [1029, 218] on textarea at bounding box center [784, 232] width 732 height 67
type textarea "Thank you Lord for the peace of mind."
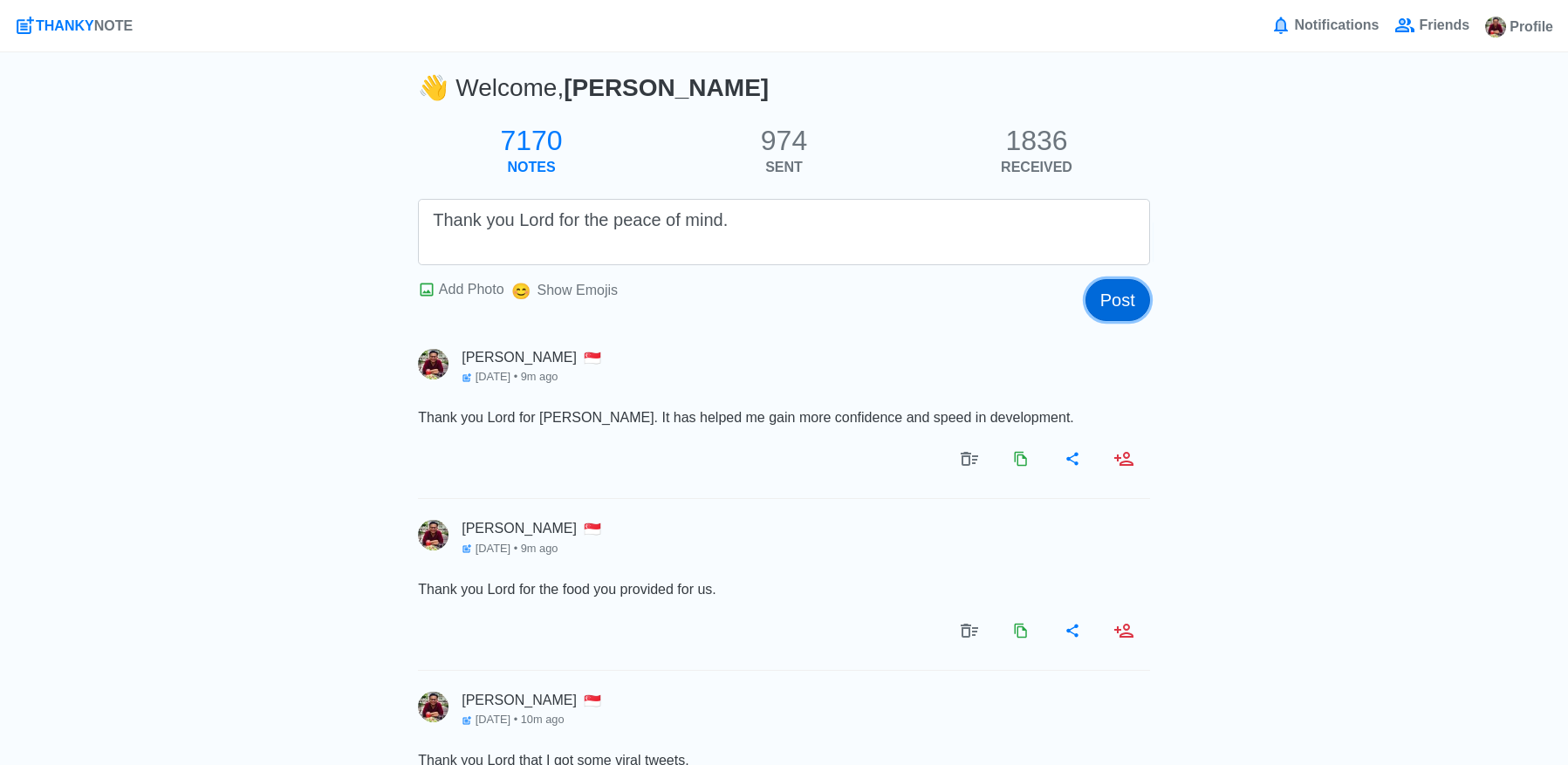
click at [1104, 307] on button "Post" at bounding box center [1117, 300] width 65 height 42
